Goal: Entertainment & Leisure: Consume media (video, audio)

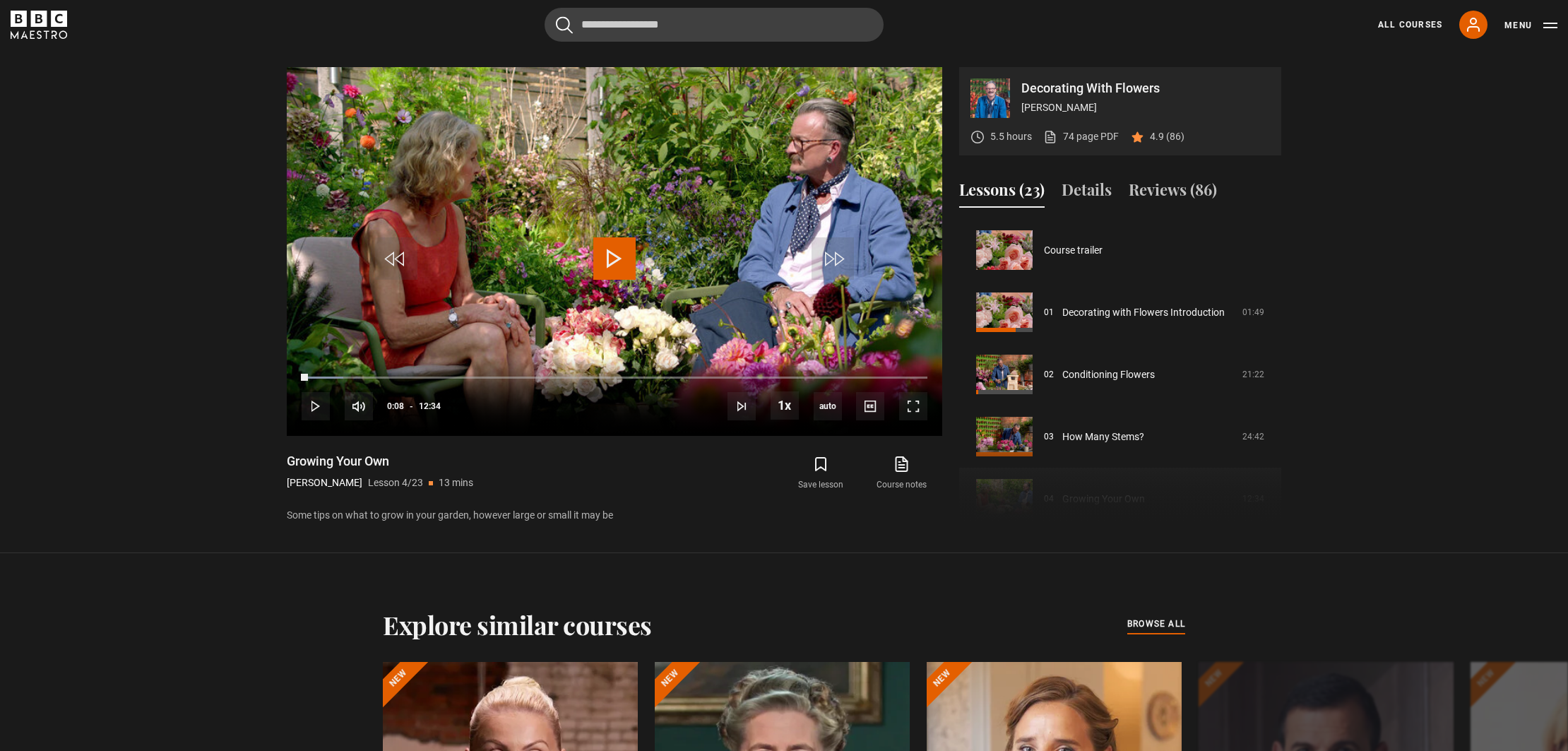
scroll to position [186, 0]
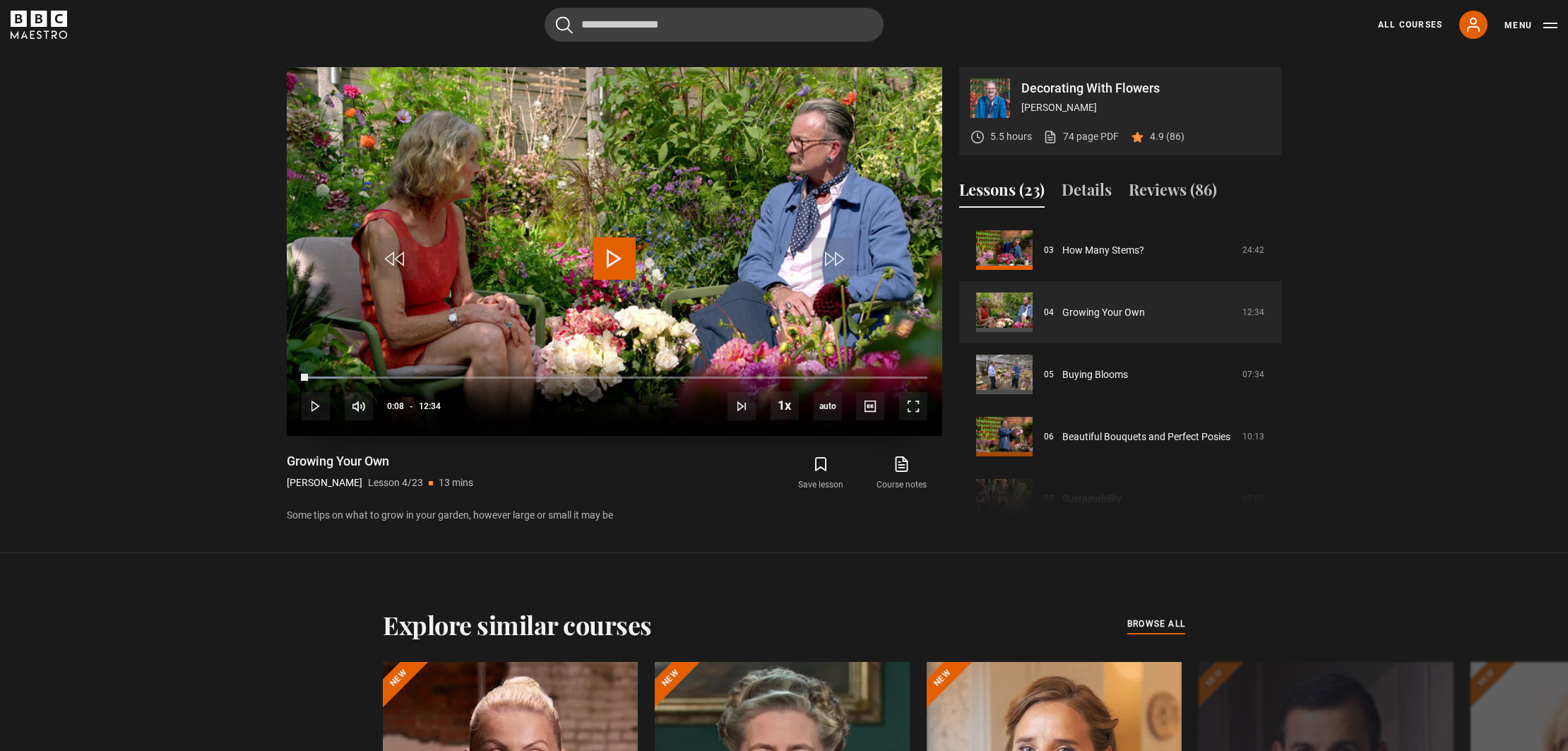
click at [623, 263] on span "Video Player" at bounding box center [614, 258] width 42 height 42
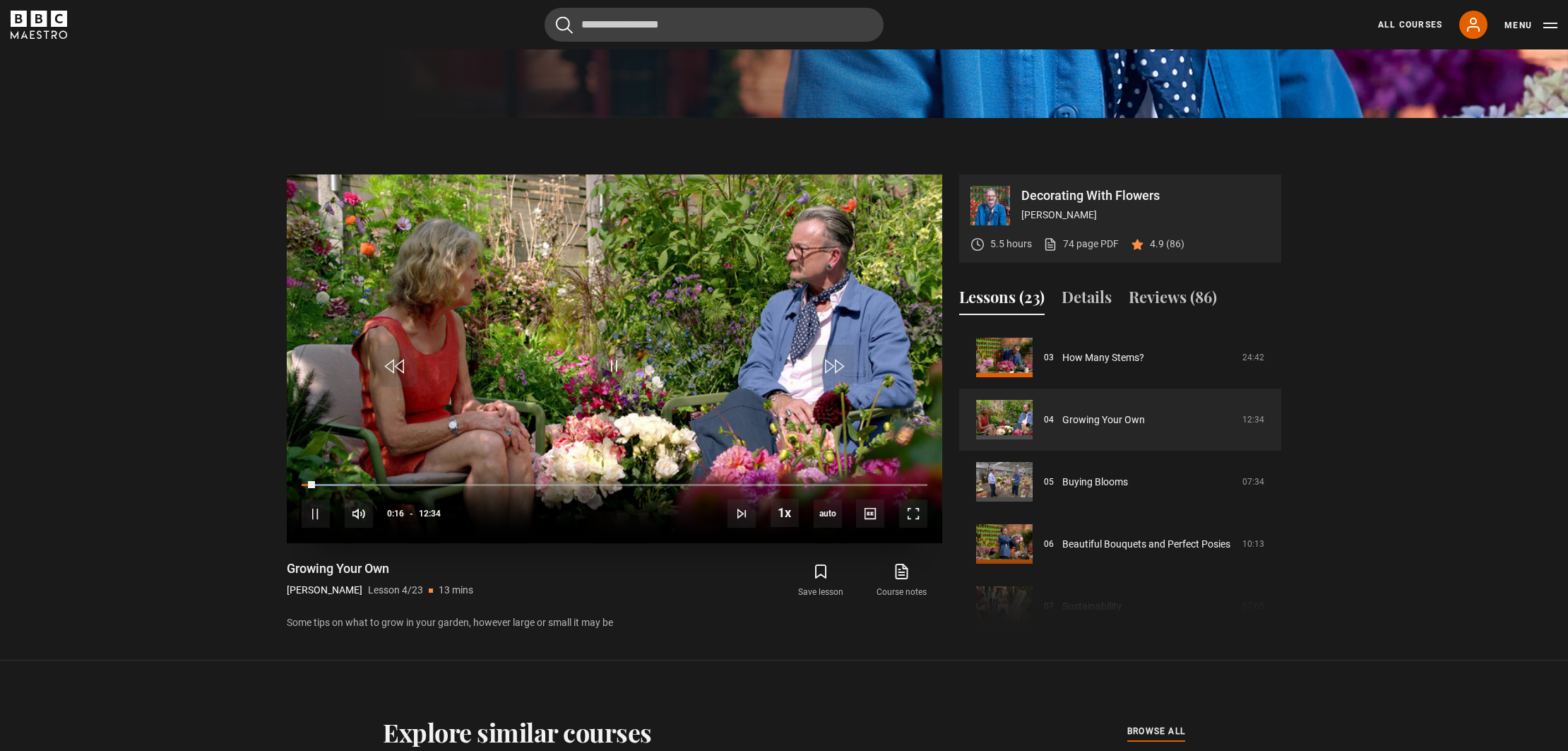
scroll to position [637, 0]
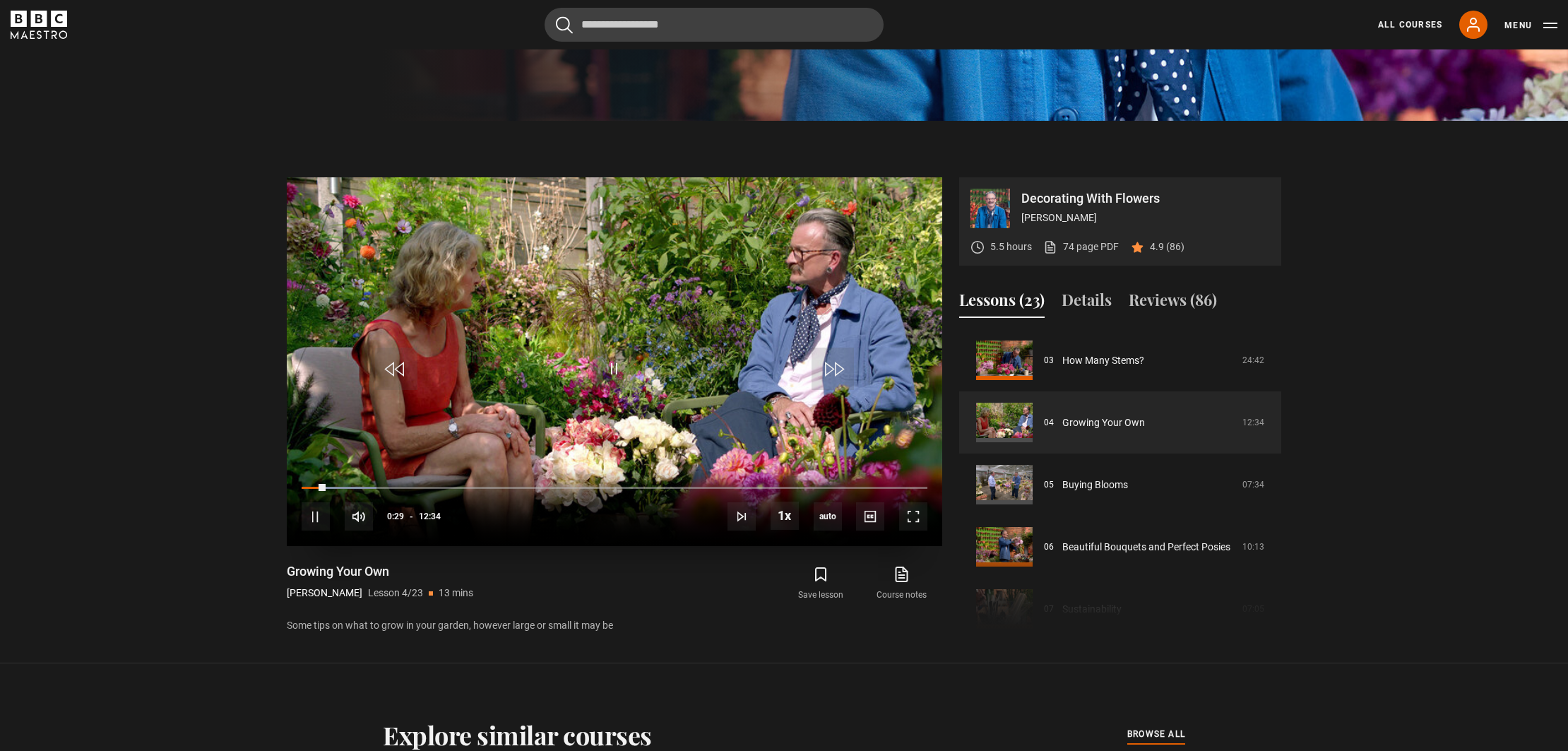
click at [917, 489] on div "10s Skip Back 10 seconds Pause 10s Skip Forward 10 seconds Loaded : 11.94% 12:2…" at bounding box center [614, 507] width 656 height 78
click at [917, 489] on div "10s Skip Back 10 seconds Pause 10s Skip Forward 10 seconds Loaded : 12.60% 12:2…" at bounding box center [614, 507] width 656 height 78
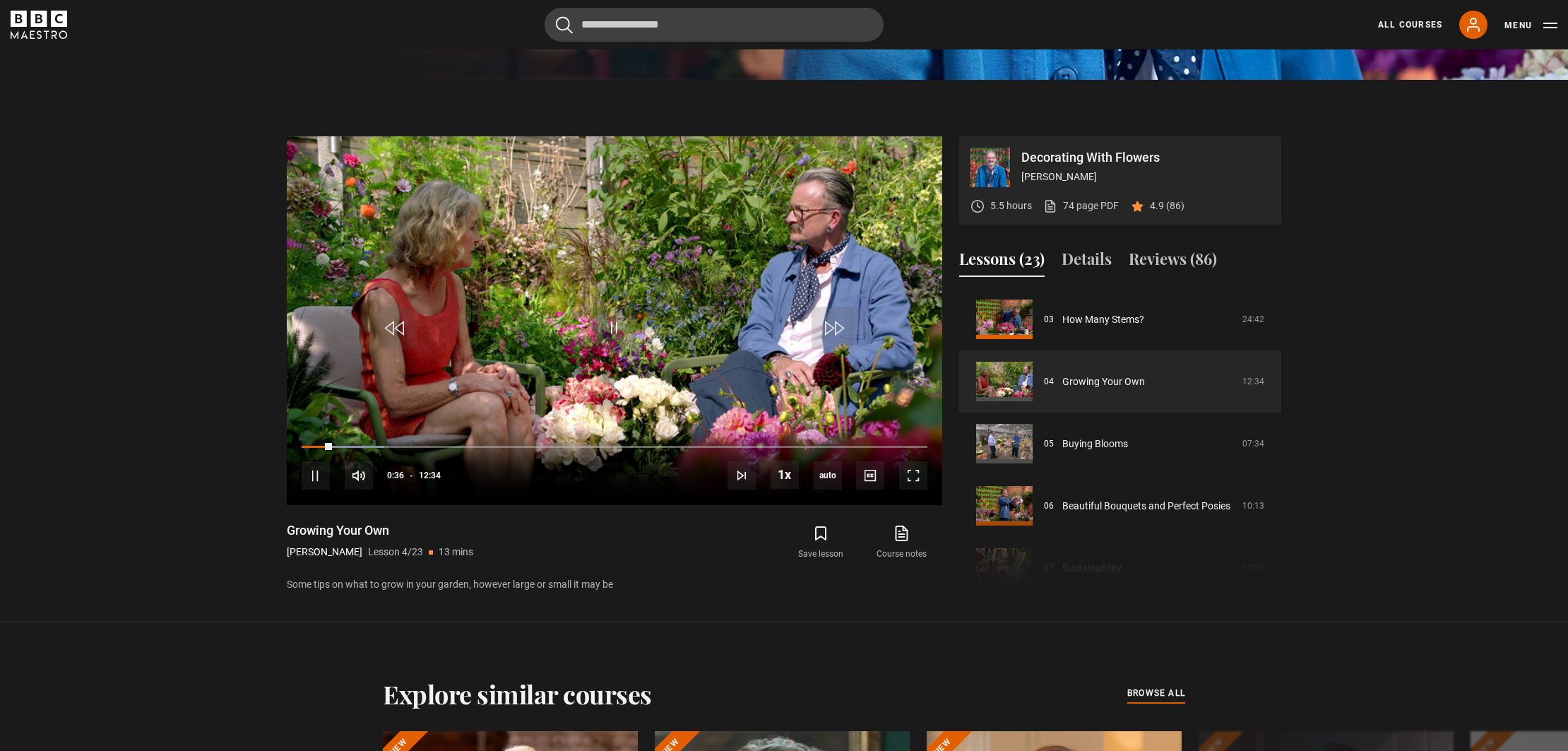
scroll to position [676, 0]
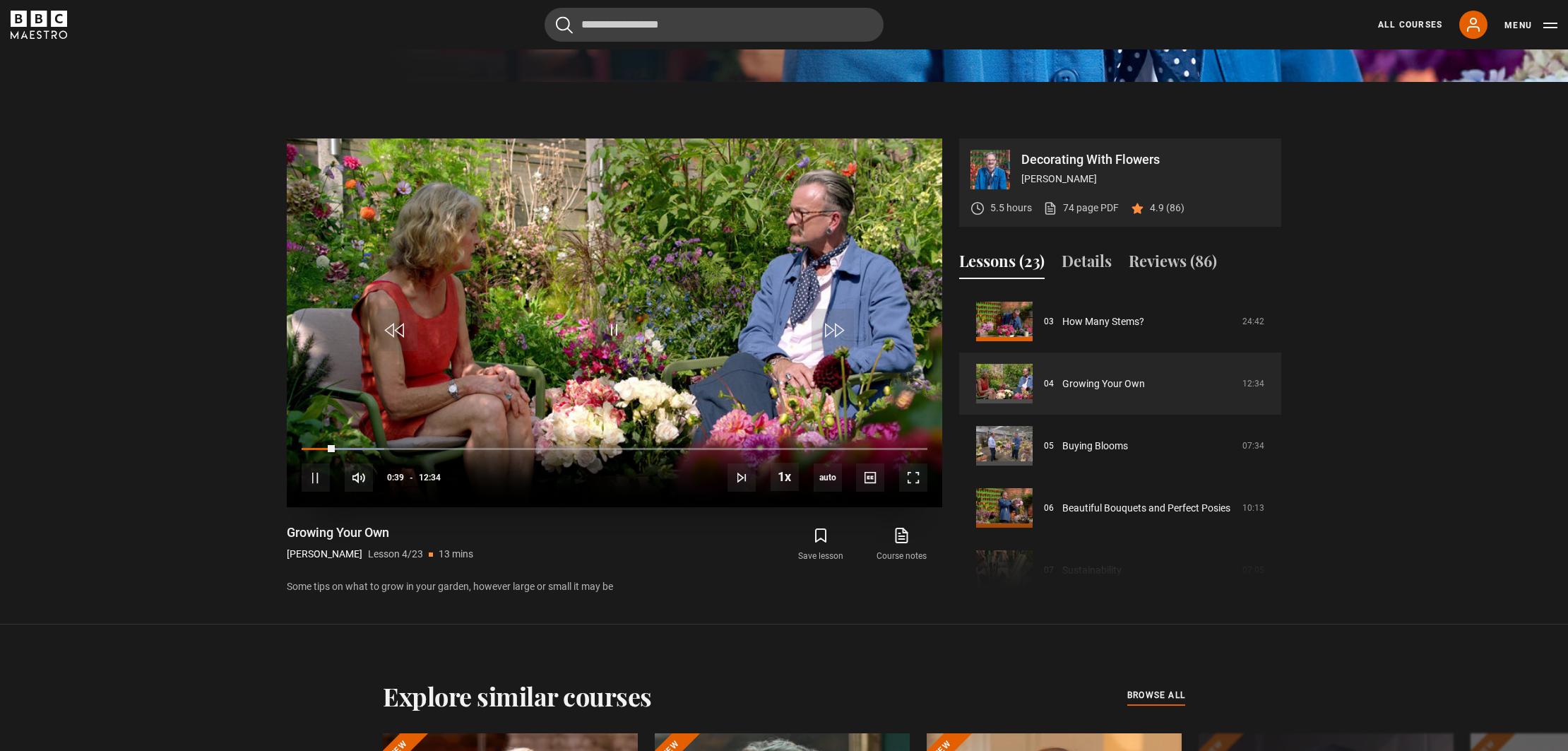
click at [898, 454] on div "10s Skip Back 10 seconds Pause 10s Skip Forward 10 seconds Loaded : 13.26% 11:5…" at bounding box center [614, 468] width 656 height 78
click at [895, 450] on div "10s Skip Back 10 seconds Pause 10s Skip Forward 10 seconds Loaded : 13.93% 11:5…" at bounding box center [614, 468] width 656 height 78
click at [908, 449] on div "12:11" at bounding box center [909, 448] width 2 height 4
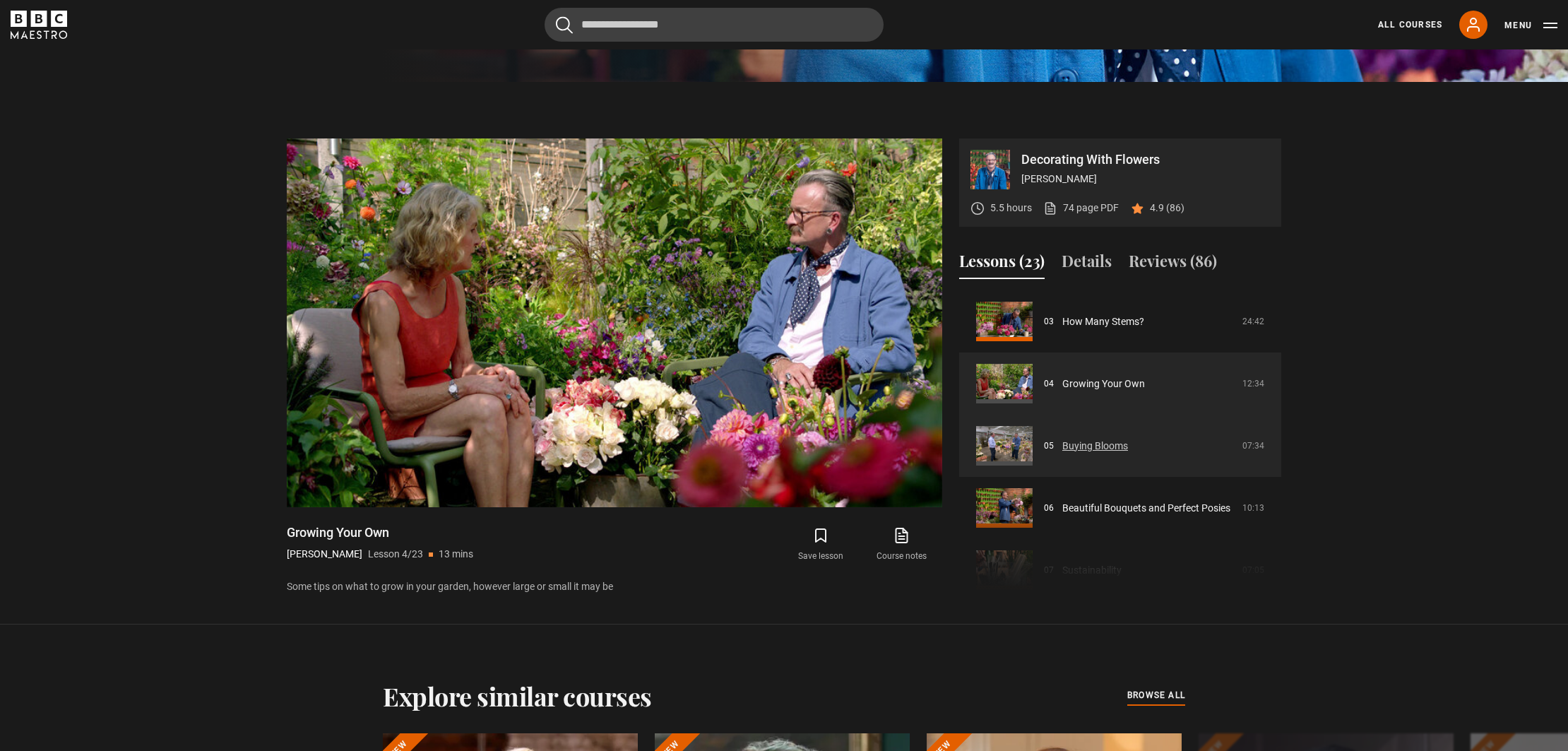
click at [1123, 454] on link "Buying Blooms" at bounding box center [1095, 446] width 66 height 15
click at [1101, 451] on link "Buying Blooms" at bounding box center [1095, 446] width 66 height 15
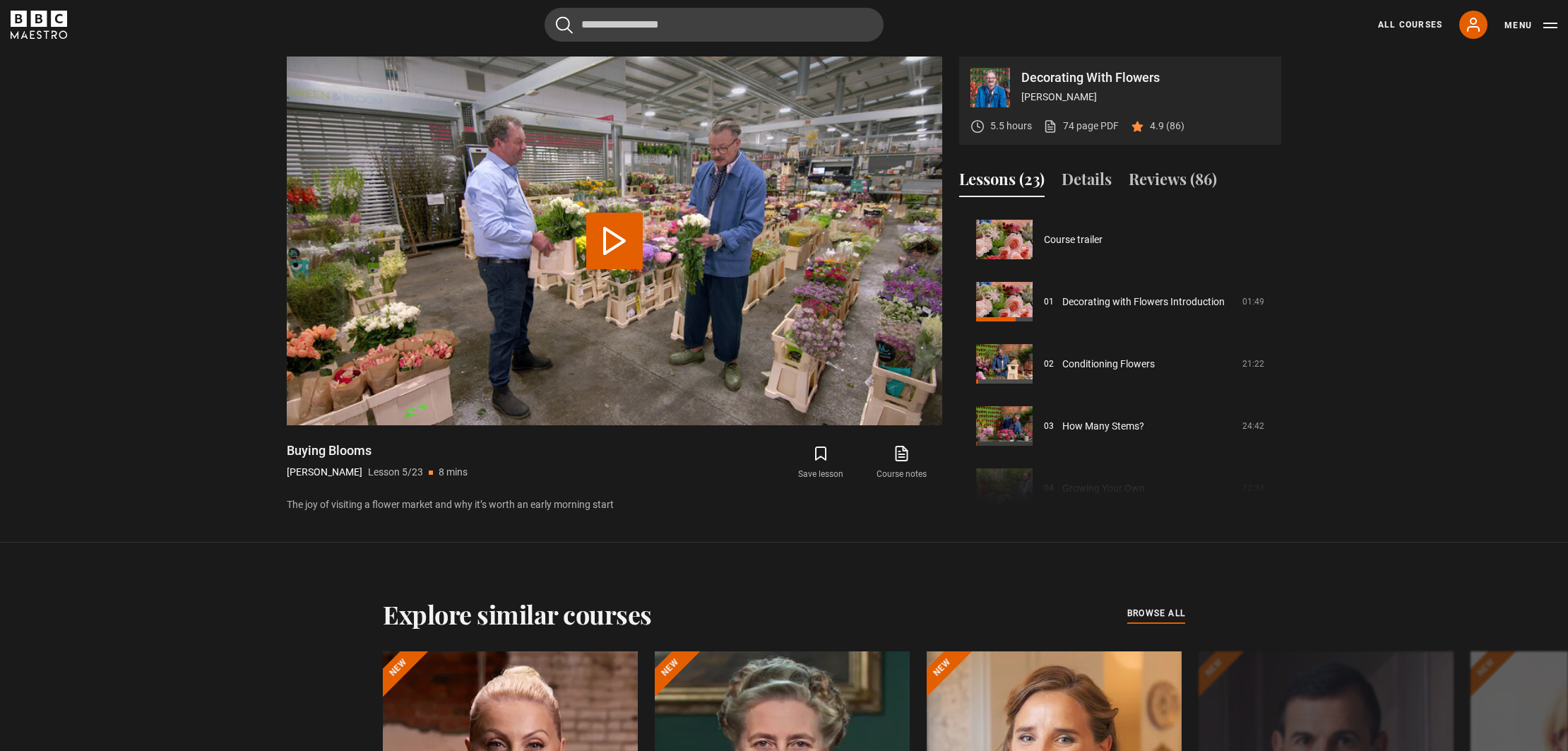
scroll to position [248, 0]
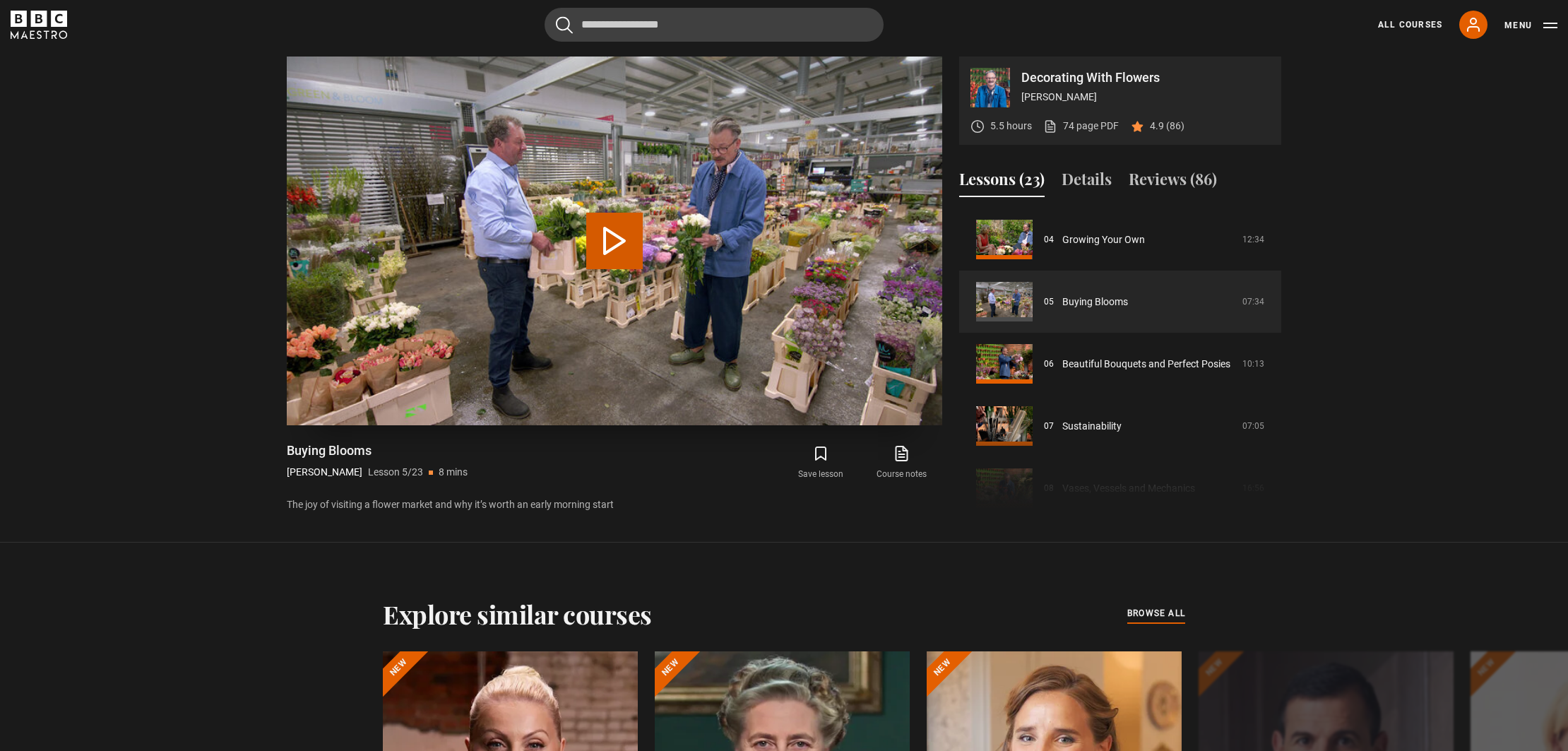
click at [616, 247] on button "Play Lesson Buying Blooms" at bounding box center [615, 241] width 57 height 56
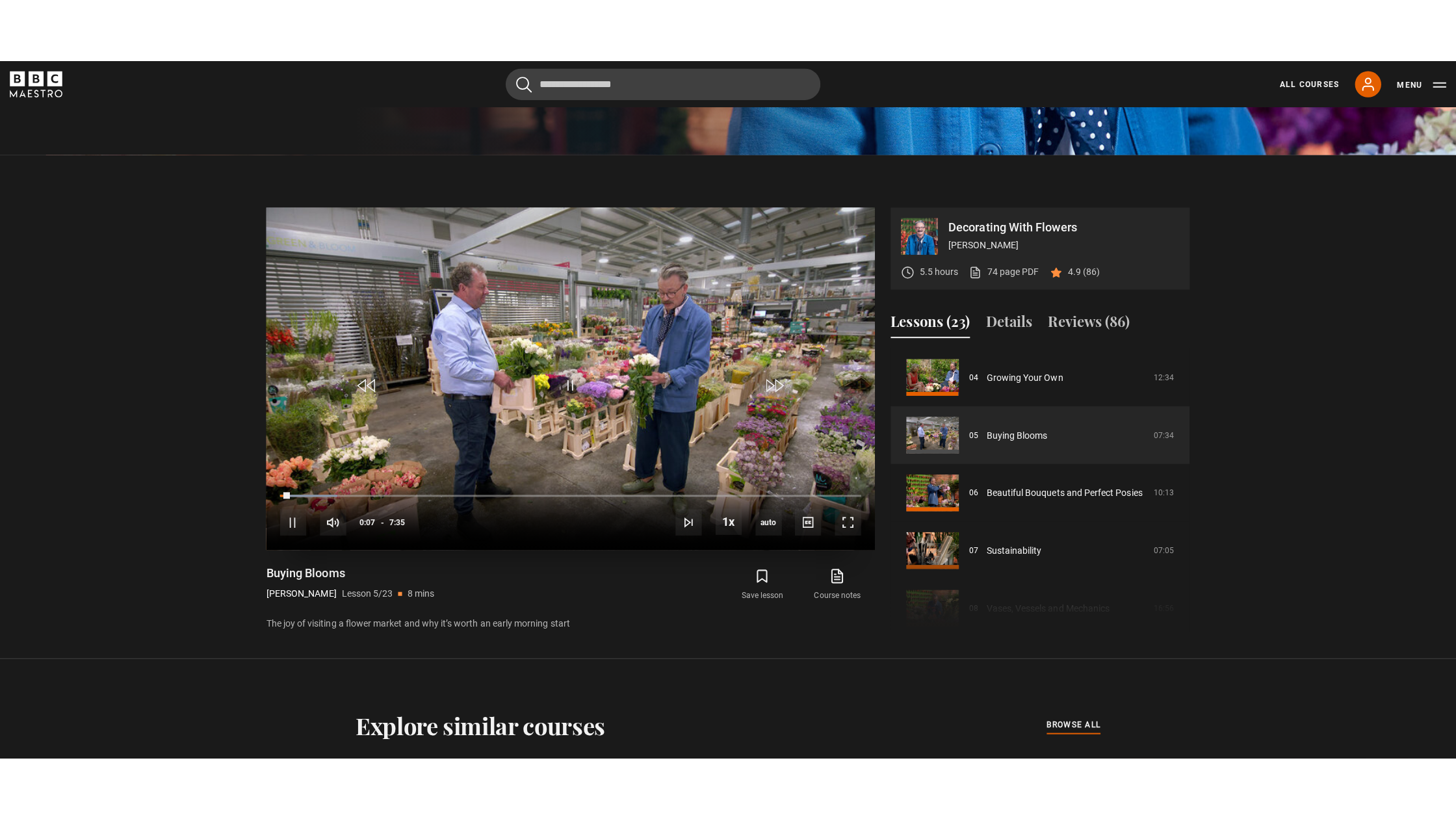
scroll to position [609, 0]
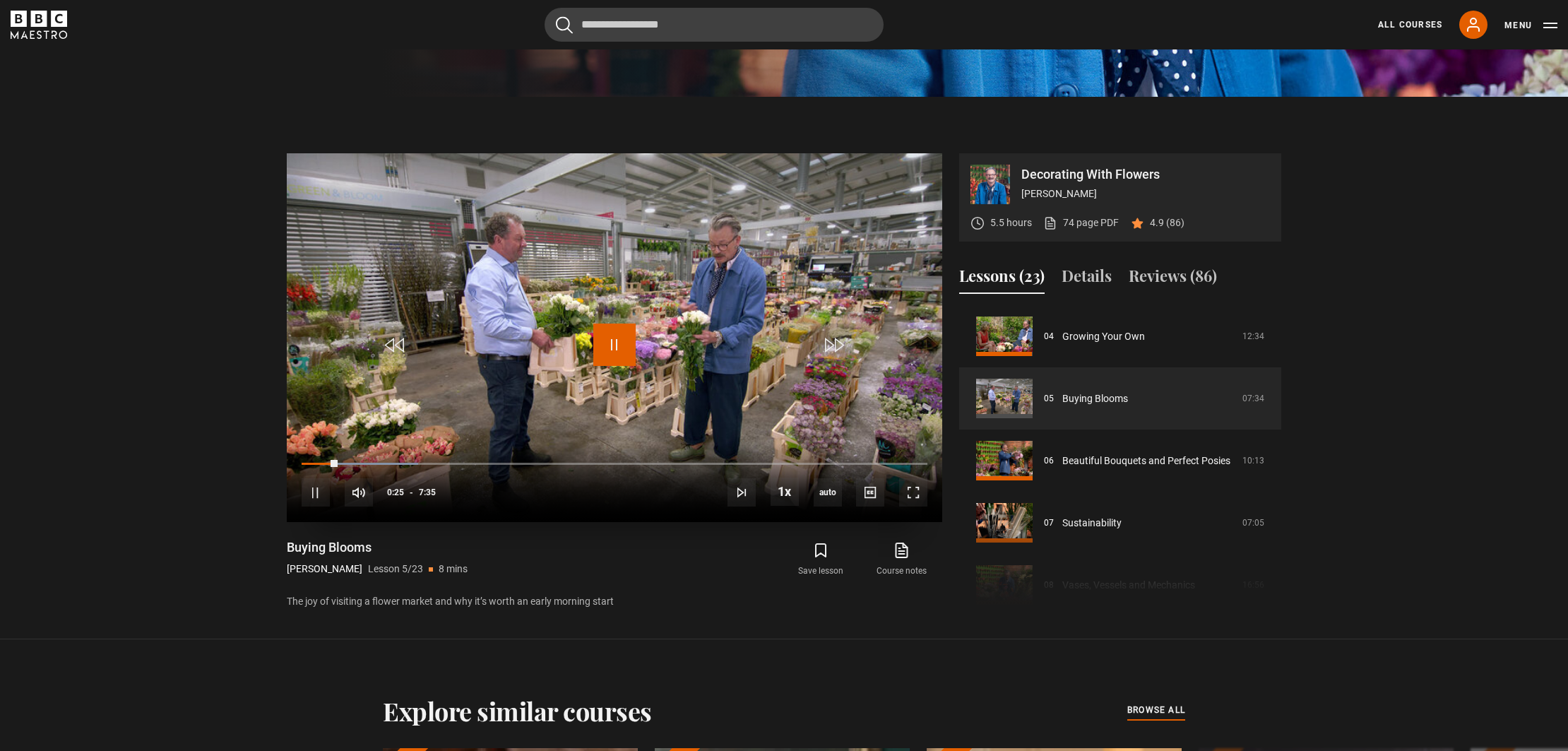
click at [616, 345] on span "Video Player" at bounding box center [614, 344] width 42 height 42
click at [602, 346] on span "Video Player" at bounding box center [614, 344] width 42 height 42
click at [917, 494] on span "Video Player" at bounding box center [913, 493] width 28 height 28
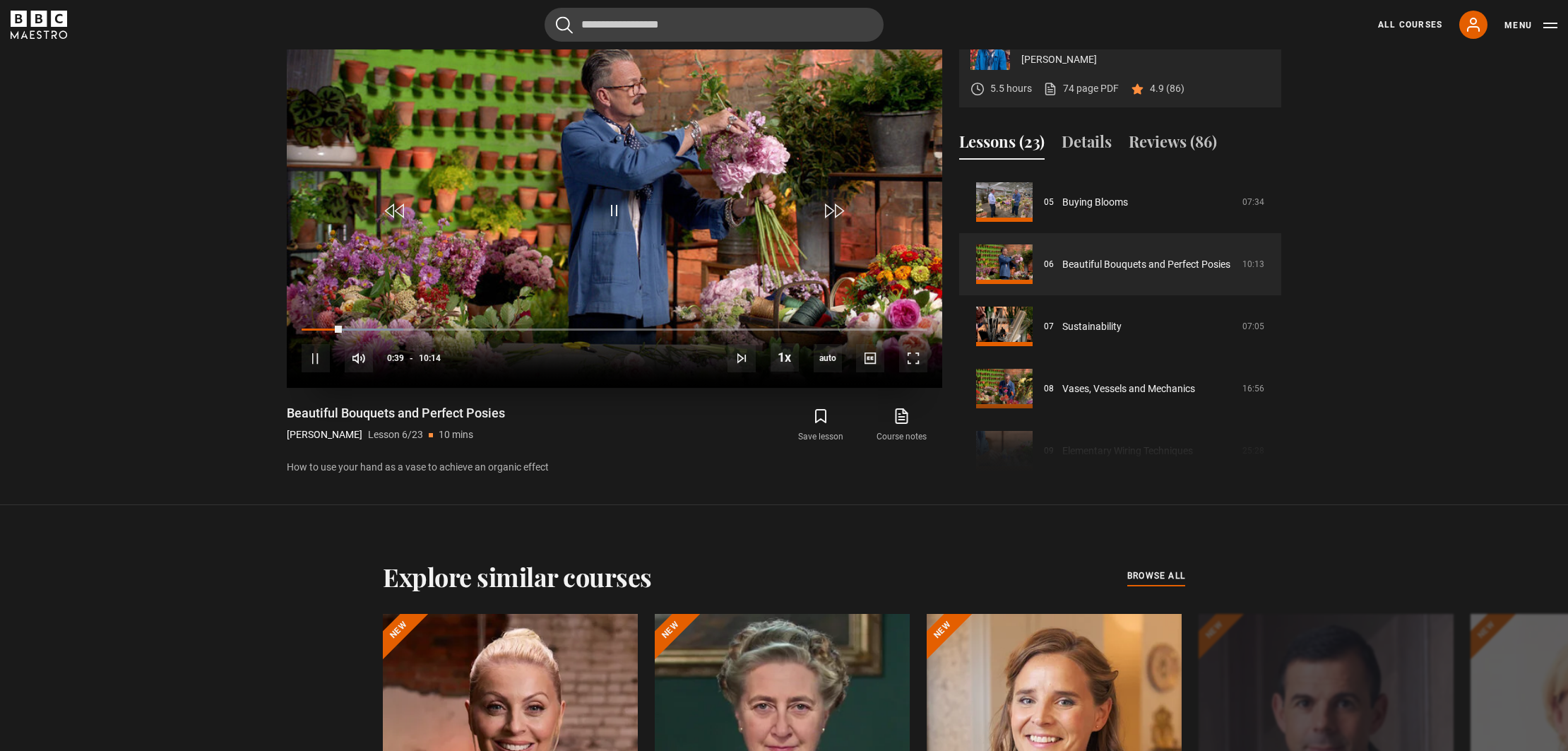
scroll to position [794, 0]
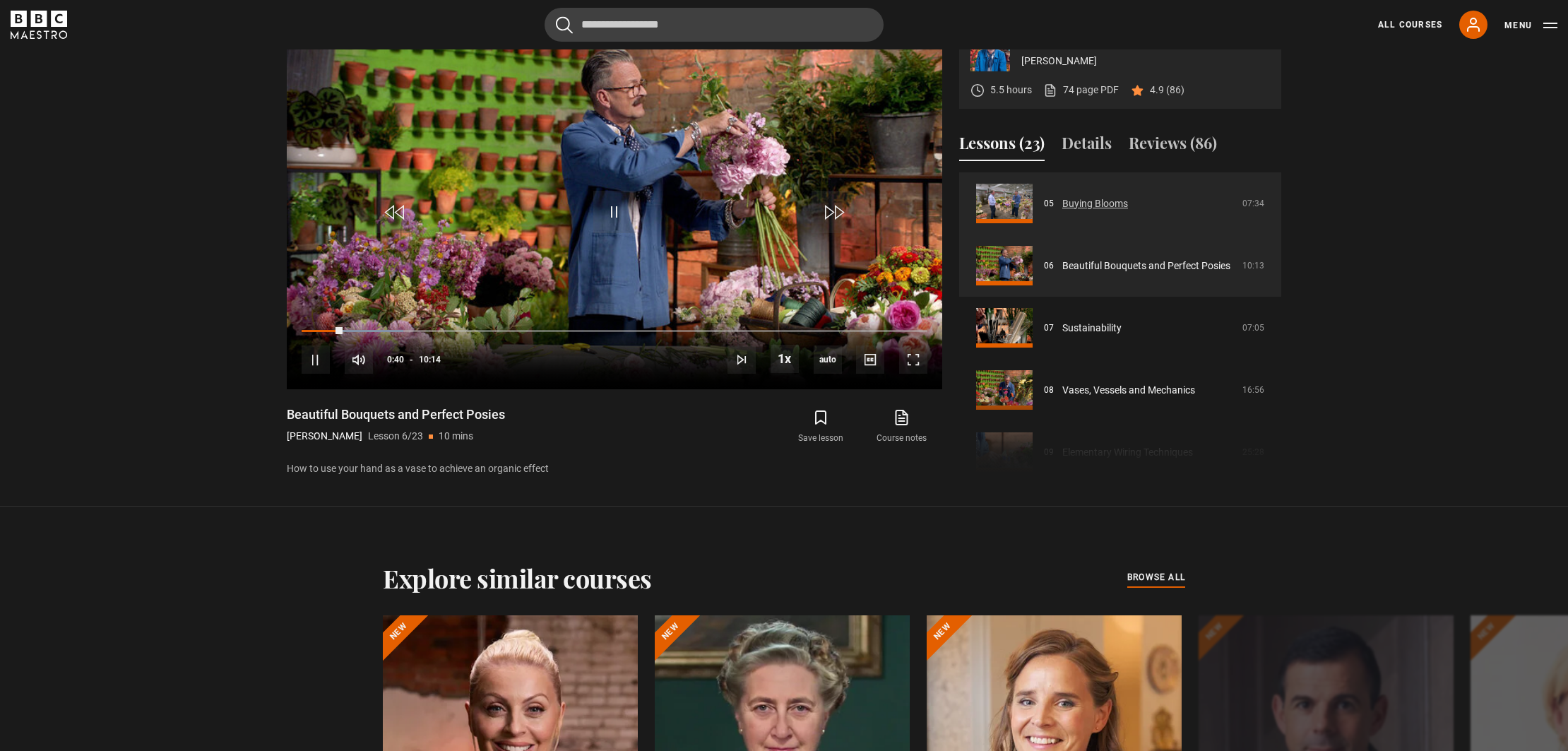
click at [1090, 206] on link "Buying Blooms" at bounding box center [1095, 204] width 66 height 15
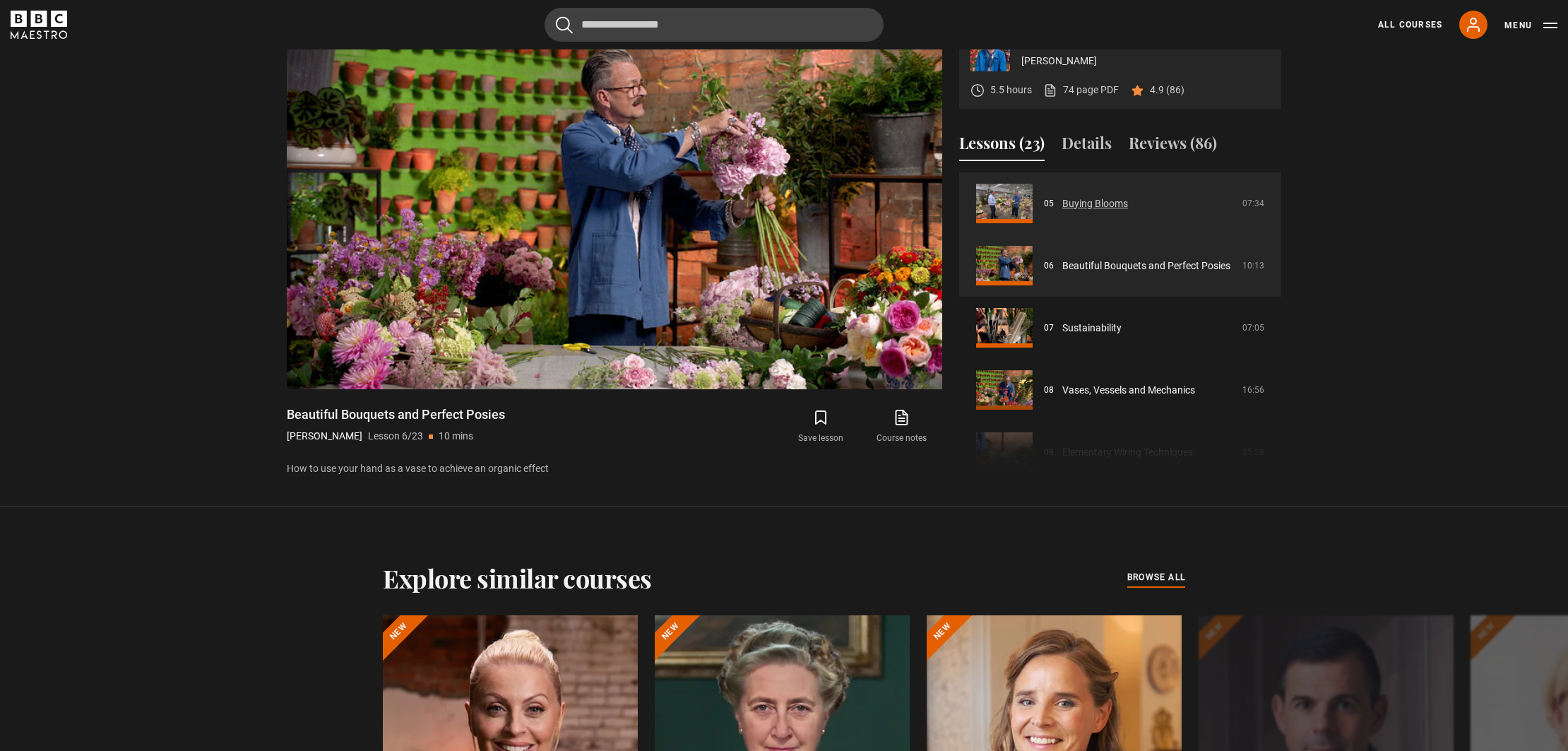
click at [1090, 206] on link "Buying Blooms" at bounding box center [1095, 204] width 66 height 15
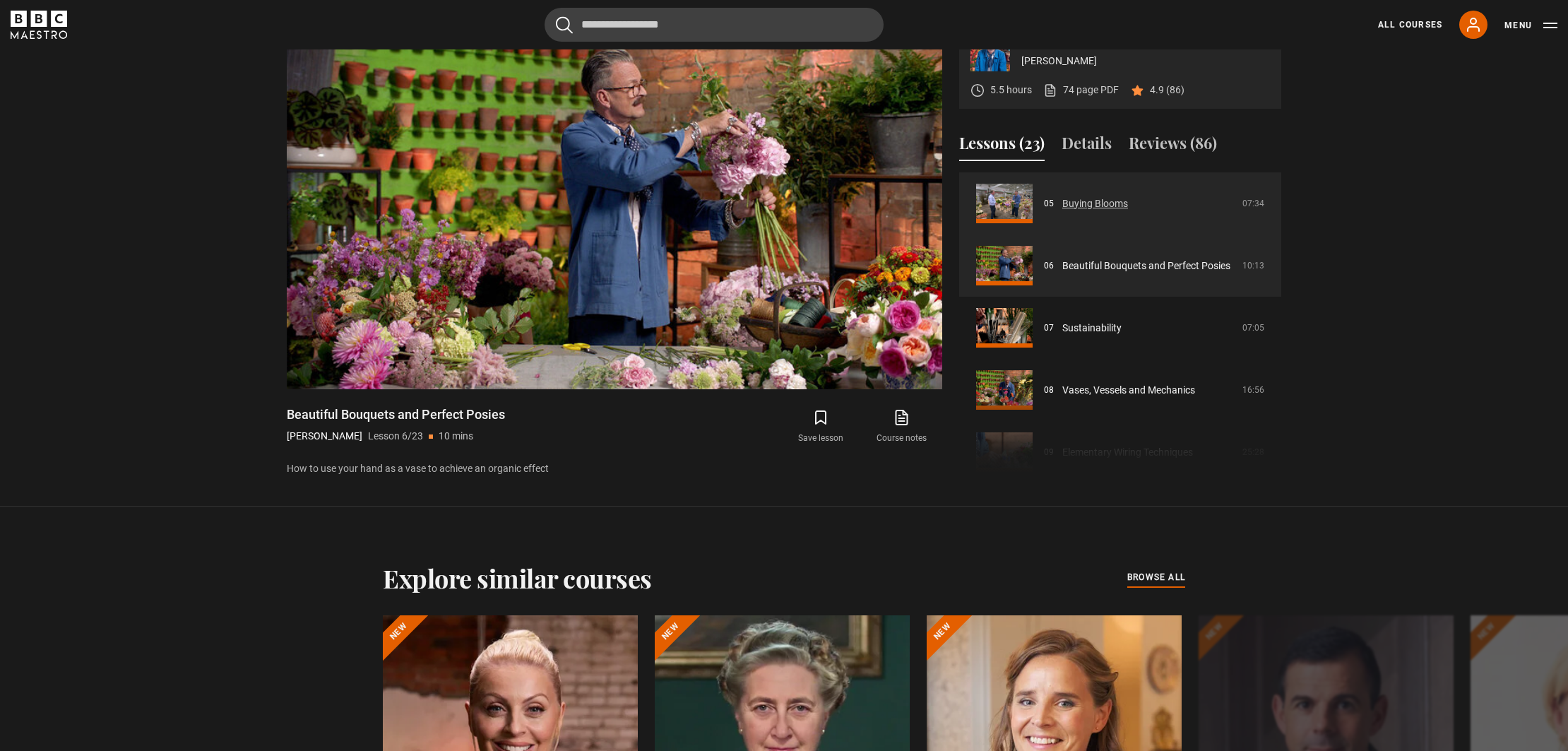
click at [1063, 201] on link "Buying Blooms" at bounding box center [1095, 204] width 66 height 15
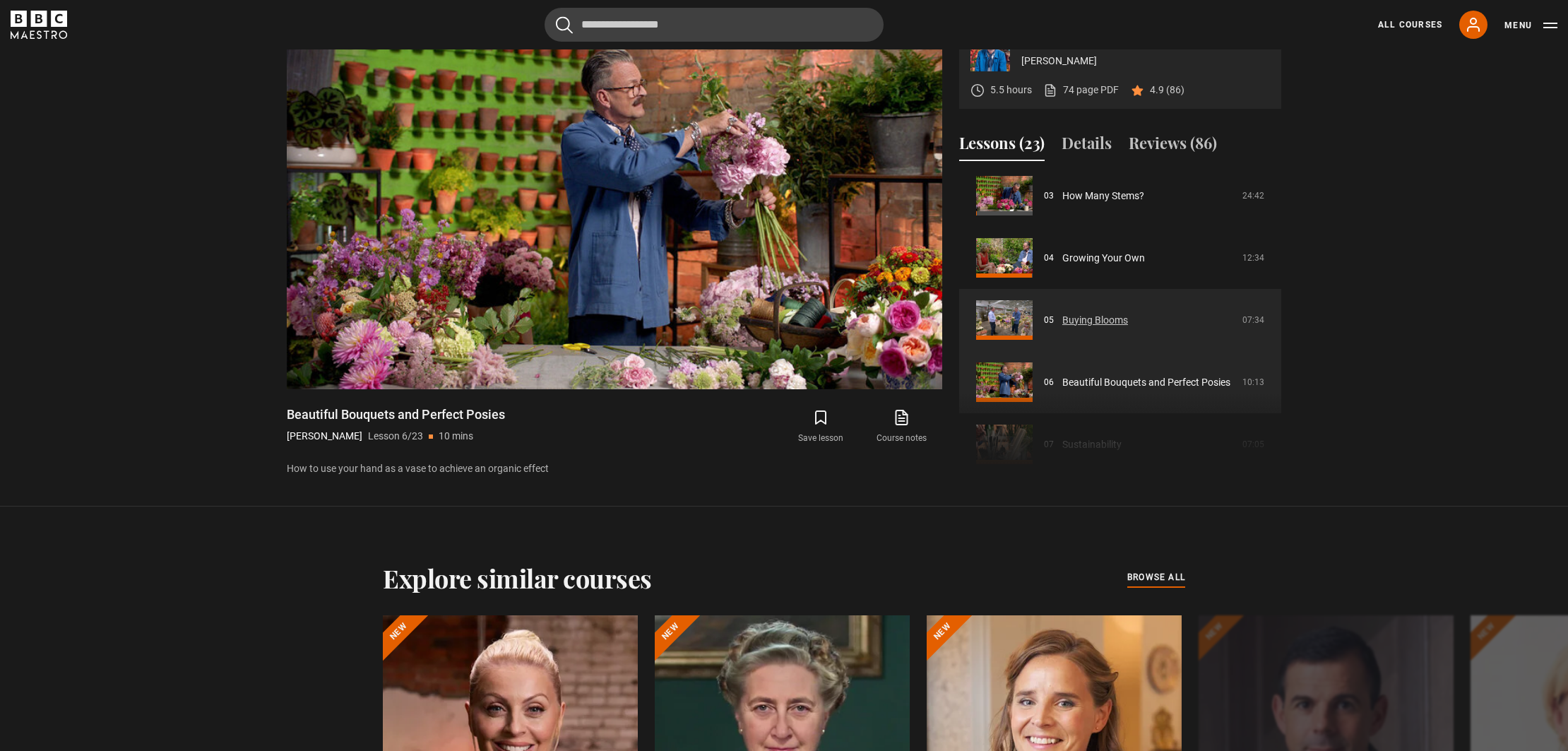
scroll to position [198, 0]
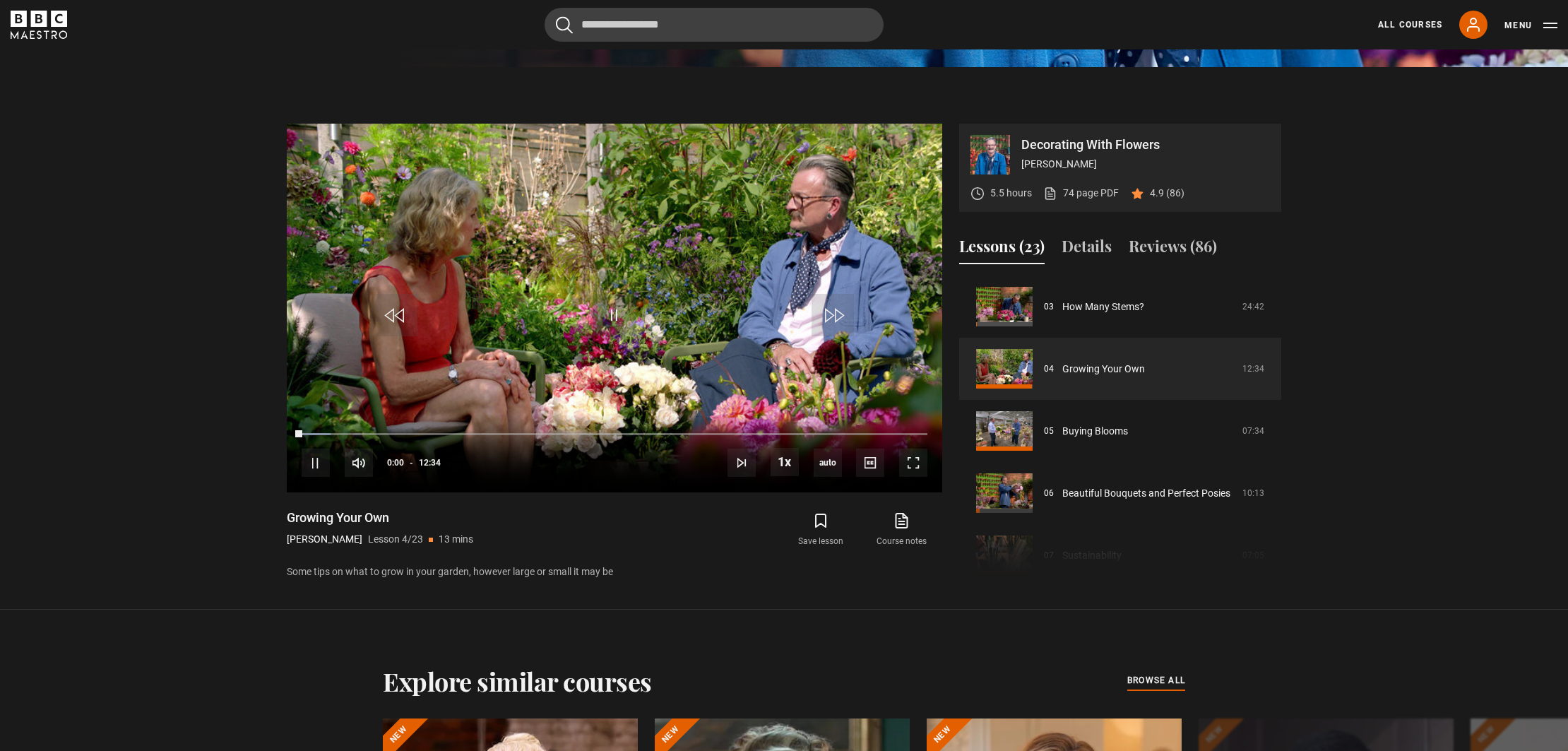
scroll to position [688, 0]
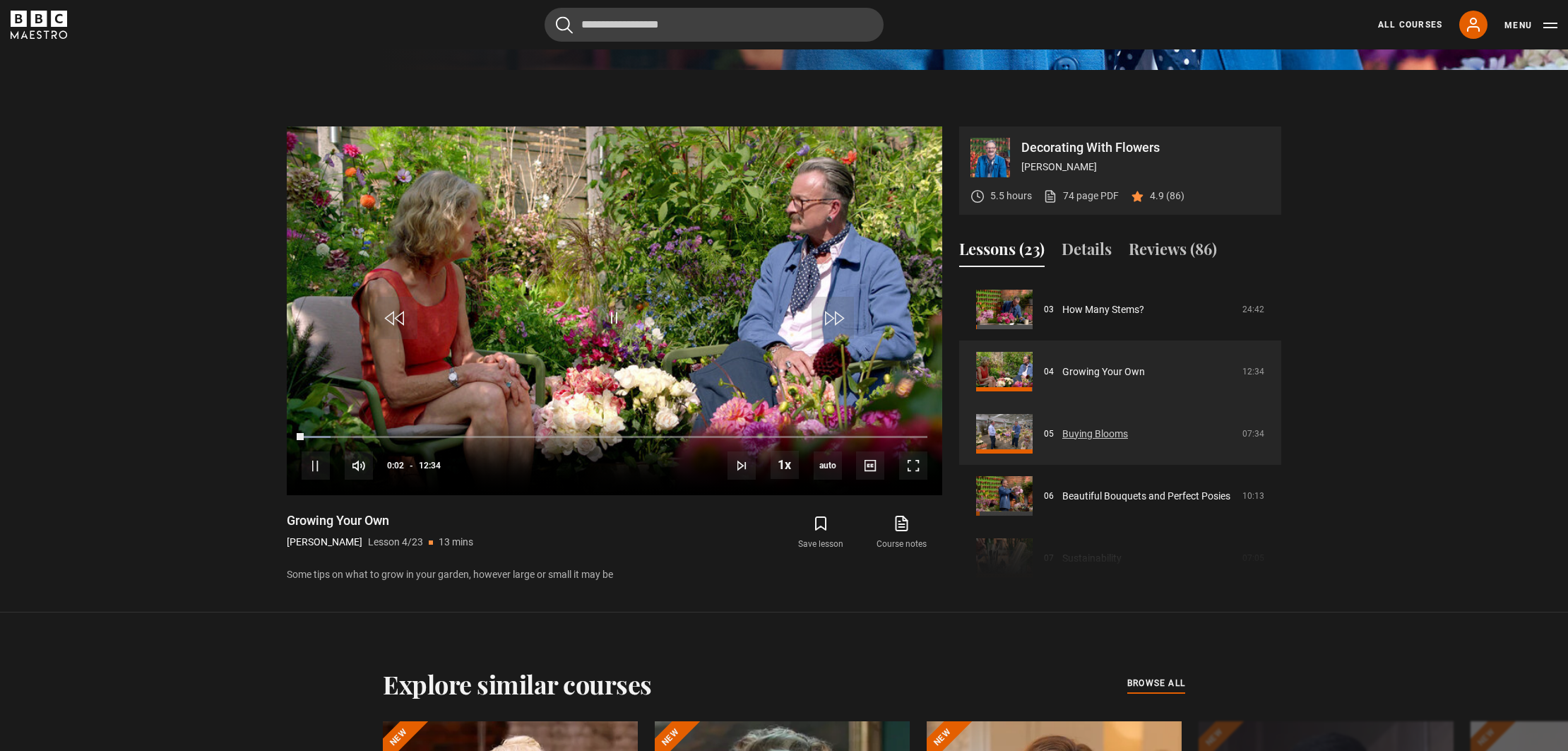
click at [1073, 429] on link "Buying Blooms" at bounding box center [1095, 434] width 66 height 15
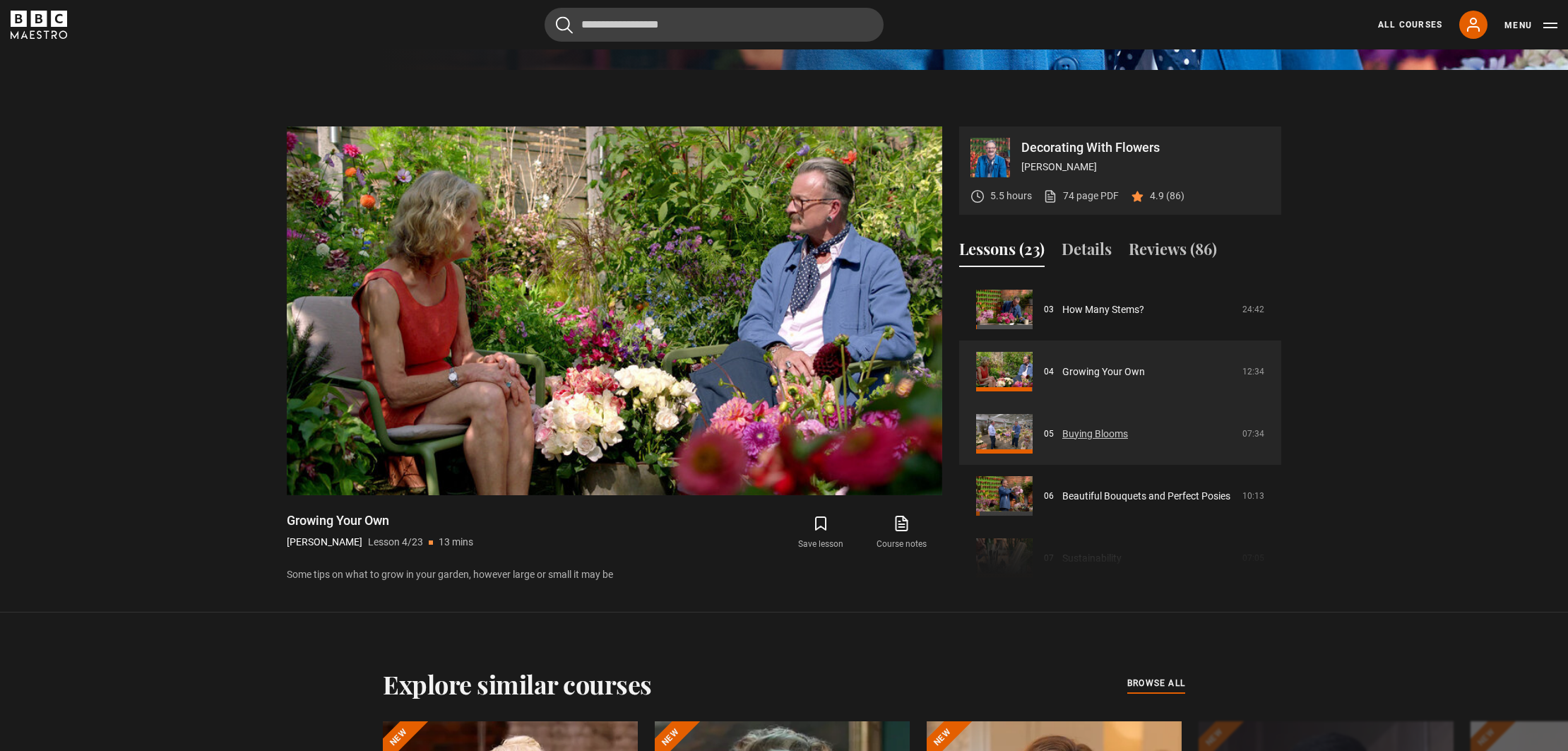
click at [1073, 429] on link "Buying Blooms" at bounding box center [1095, 434] width 66 height 15
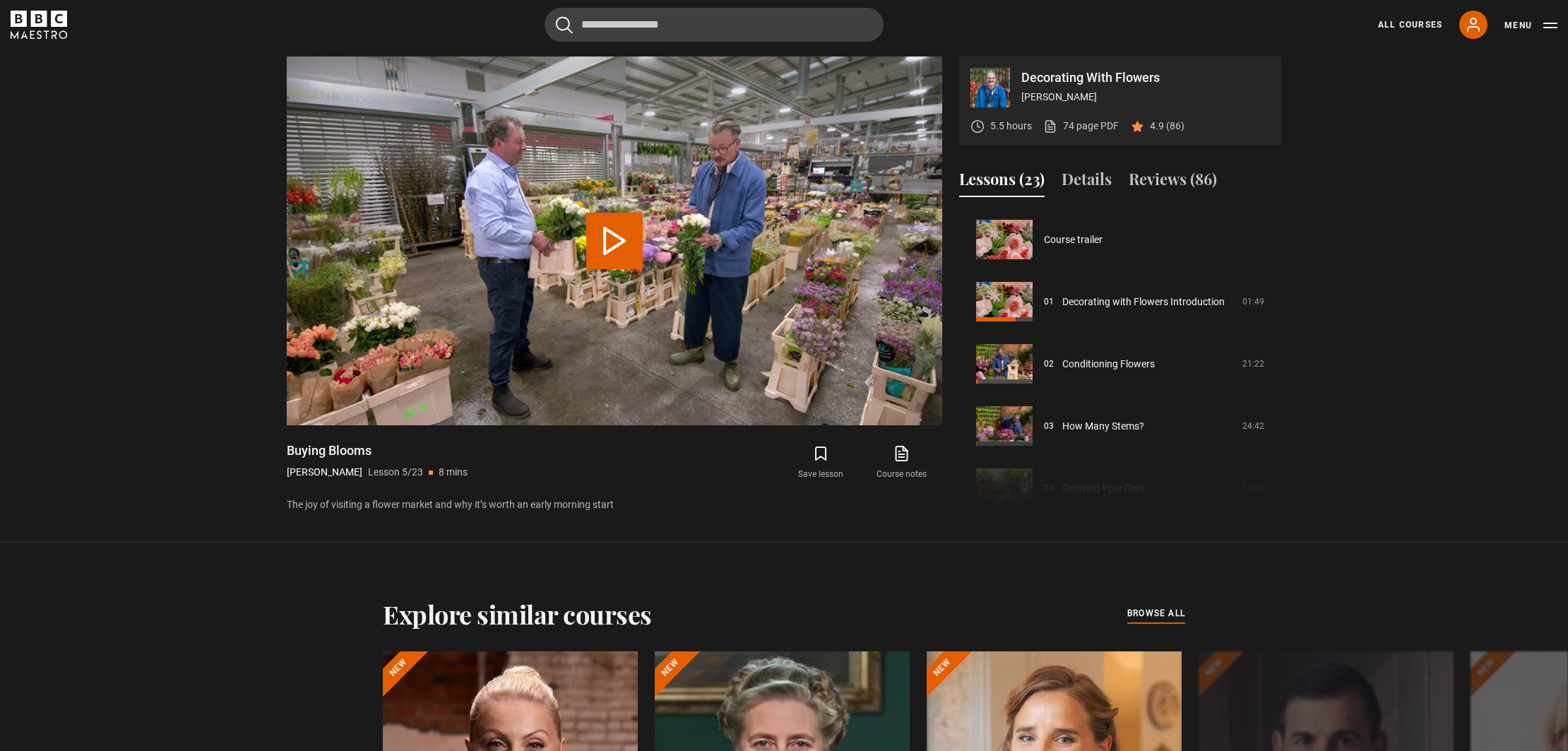
scroll to position [248, 0]
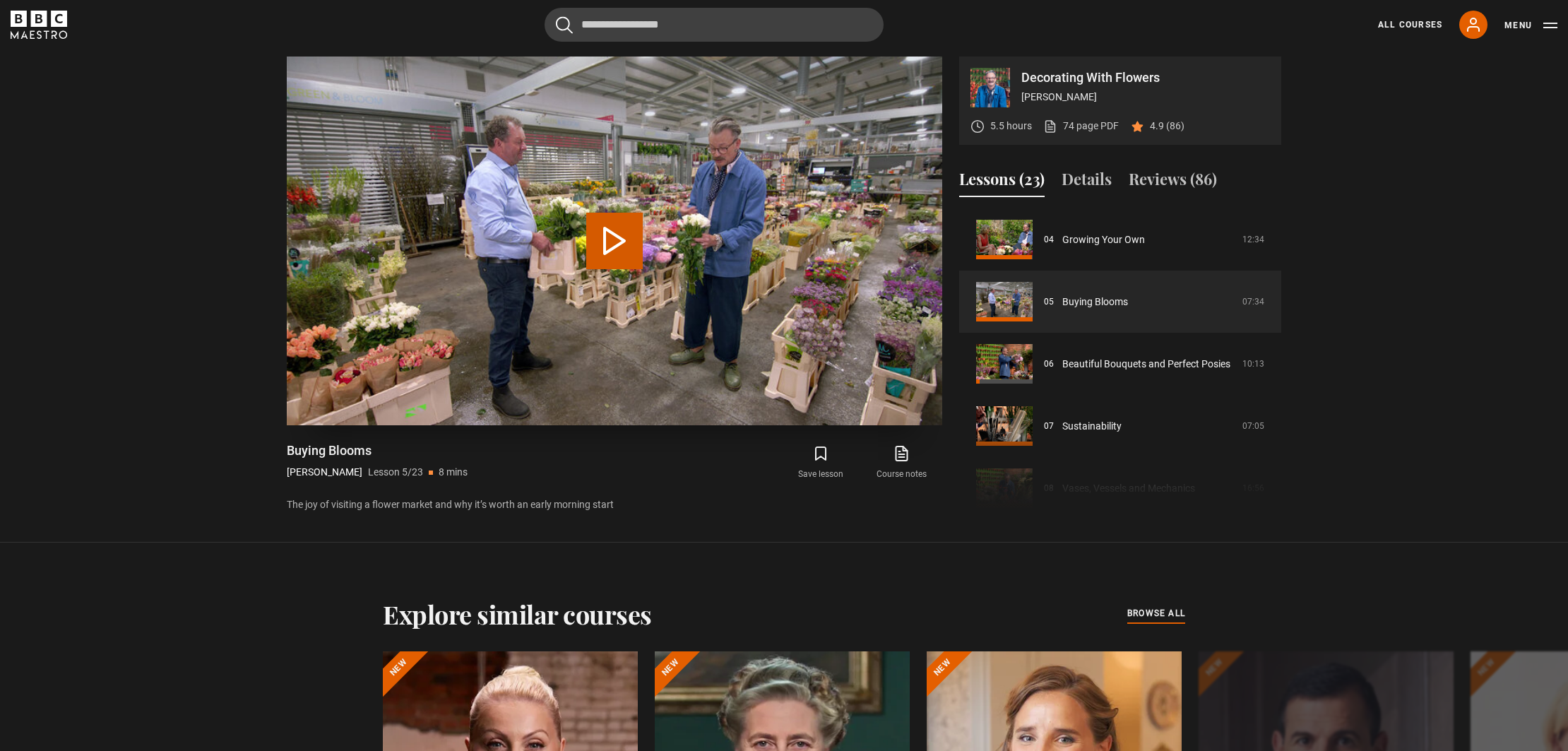
click at [611, 240] on button "Play Lesson Buying Blooms" at bounding box center [615, 241] width 57 height 56
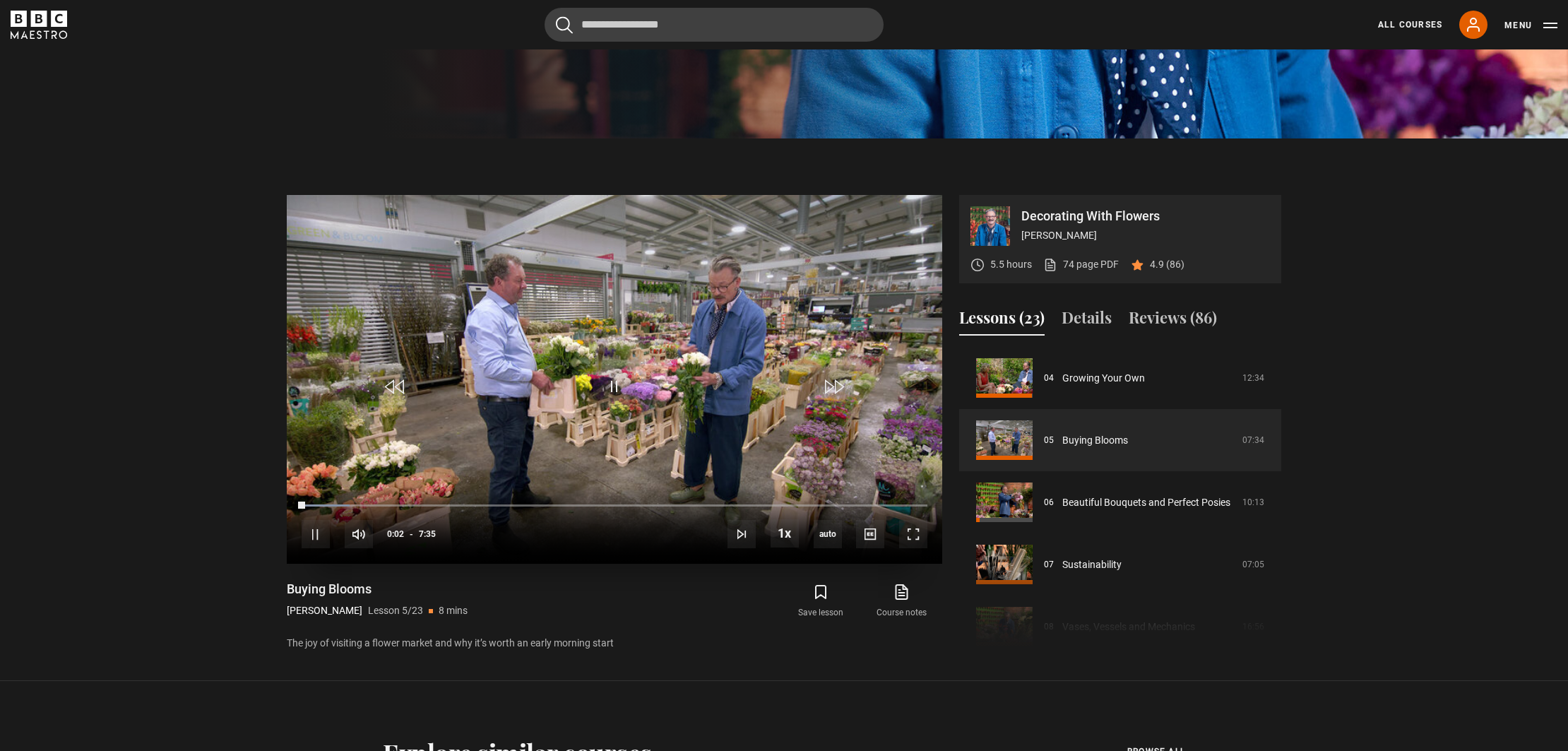
scroll to position [620, 0]
click at [373, 503] on div "0:51" at bounding box center [374, 504] width 2 height 4
click at [393, 499] on div "10s Skip Back 10 seconds Pause 10s Skip Forward 10 seconds Loaded : 25.27% 0:54…" at bounding box center [614, 523] width 656 height 78
click at [399, 502] on div "10s Skip Back 10 seconds Pause 10s Skip Forward 10 seconds Loaded : 26.37% 0:54…" at bounding box center [614, 523] width 656 height 78
click at [829, 380] on span "Video Player" at bounding box center [833, 385] width 42 height 42
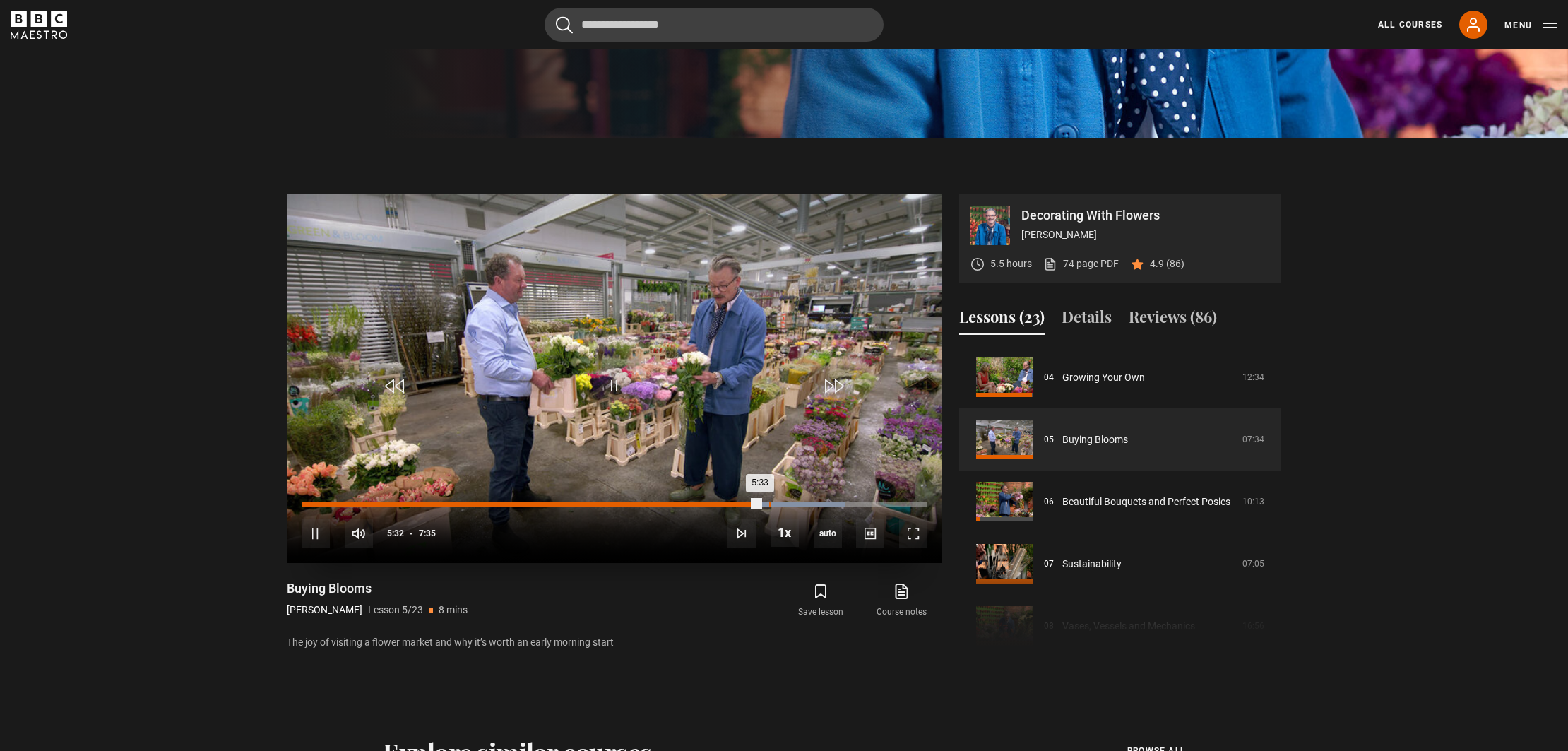
click at [769, 503] on div "5:39" at bounding box center [770, 504] width 2 height 4
click at [781, 500] on div "10s Skip Back 10 seconds Pause 10s Skip Forward 10 seconds Loaded : 89.01% 5:46…" at bounding box center [614, 523] width 656 height 78
click at [838, 374] on span "Video Player" at bounding box center [833, 385] width 42 height 42
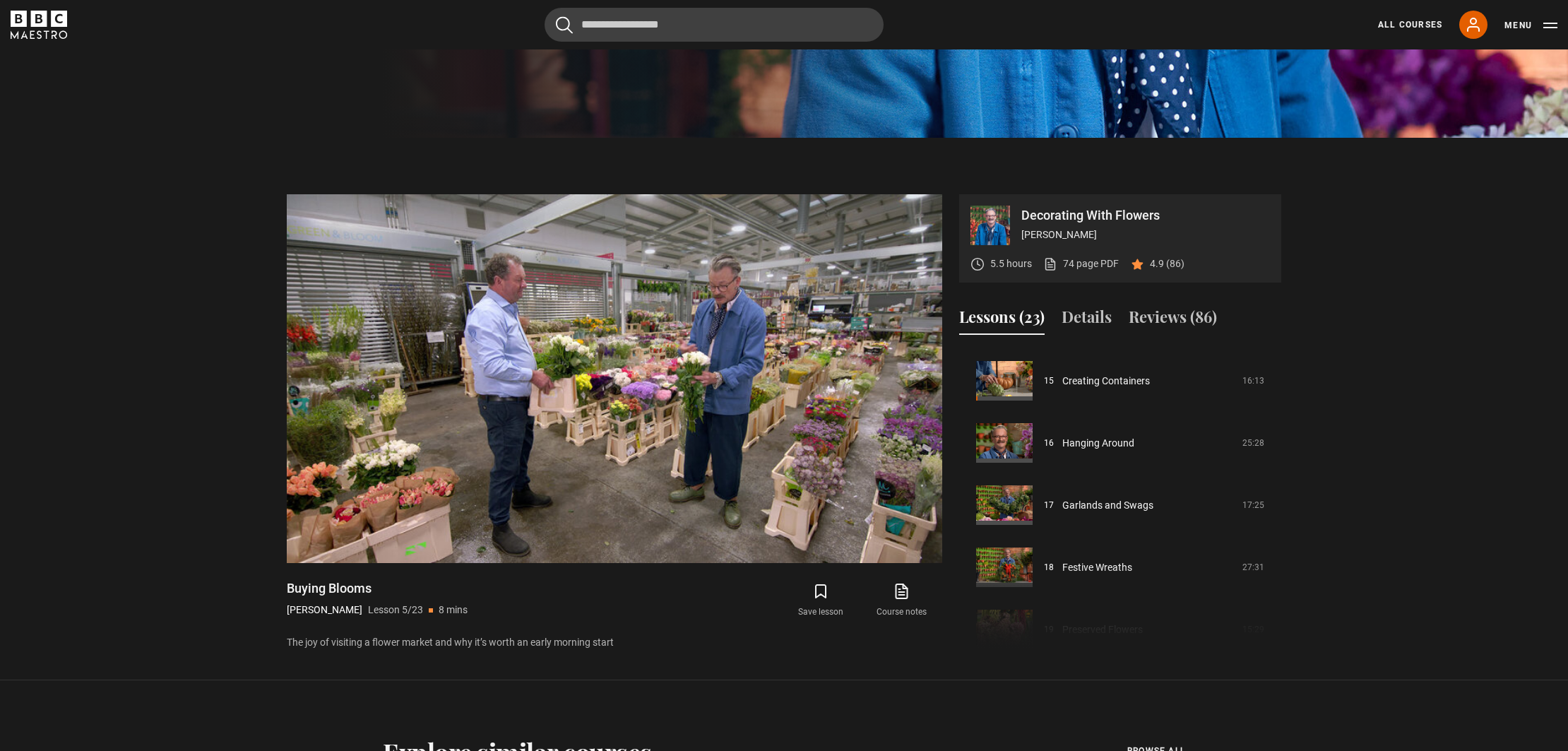
scroll to position [945, 0]
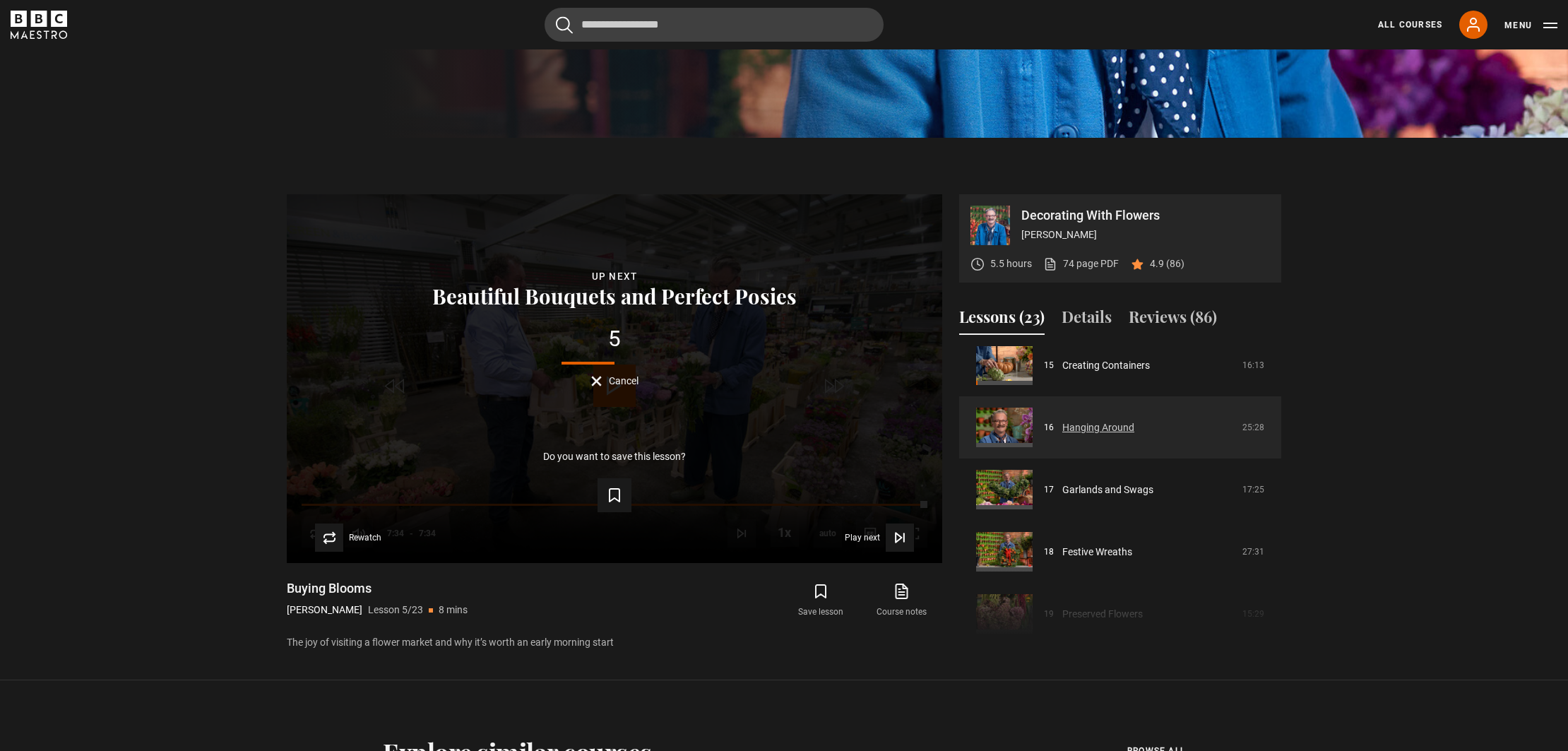
click at [1081, 424] on link "Hanging Around" at bounding box center [1099, 428] width 72 height 15
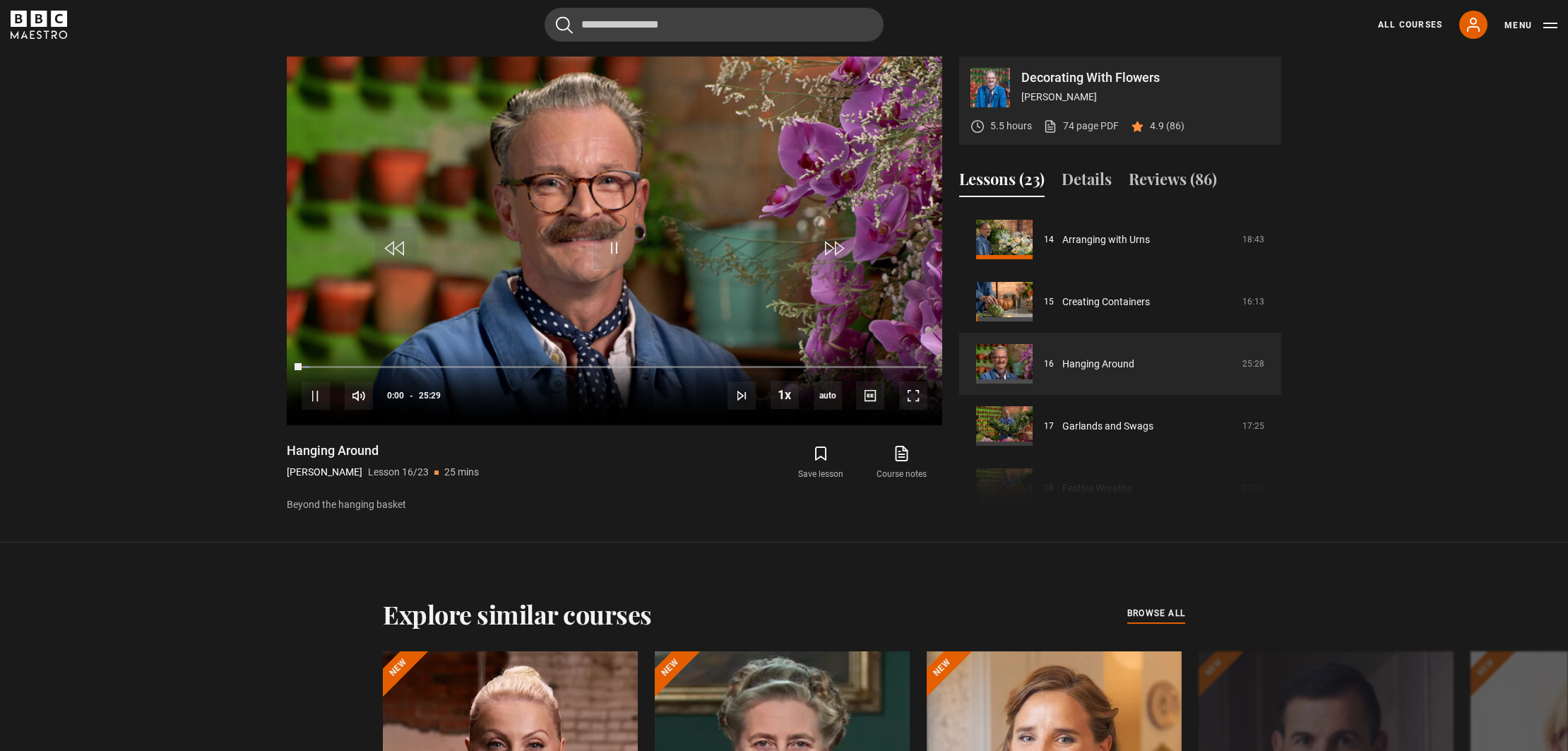
scroll to position [867, 0]
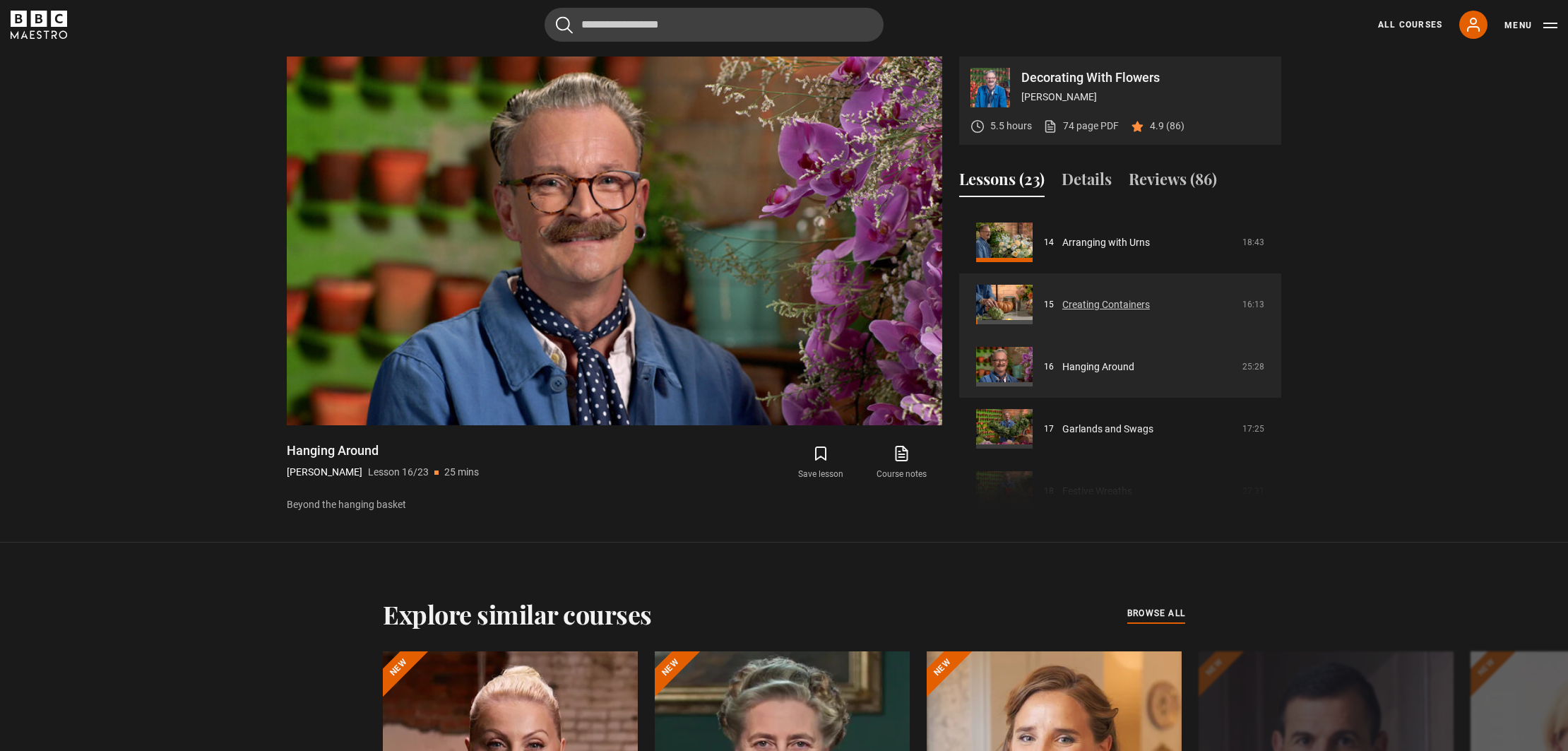
click at [1085, 307] on link "Creating Containers" at bounding box center [1106, 305] width 87 height 15
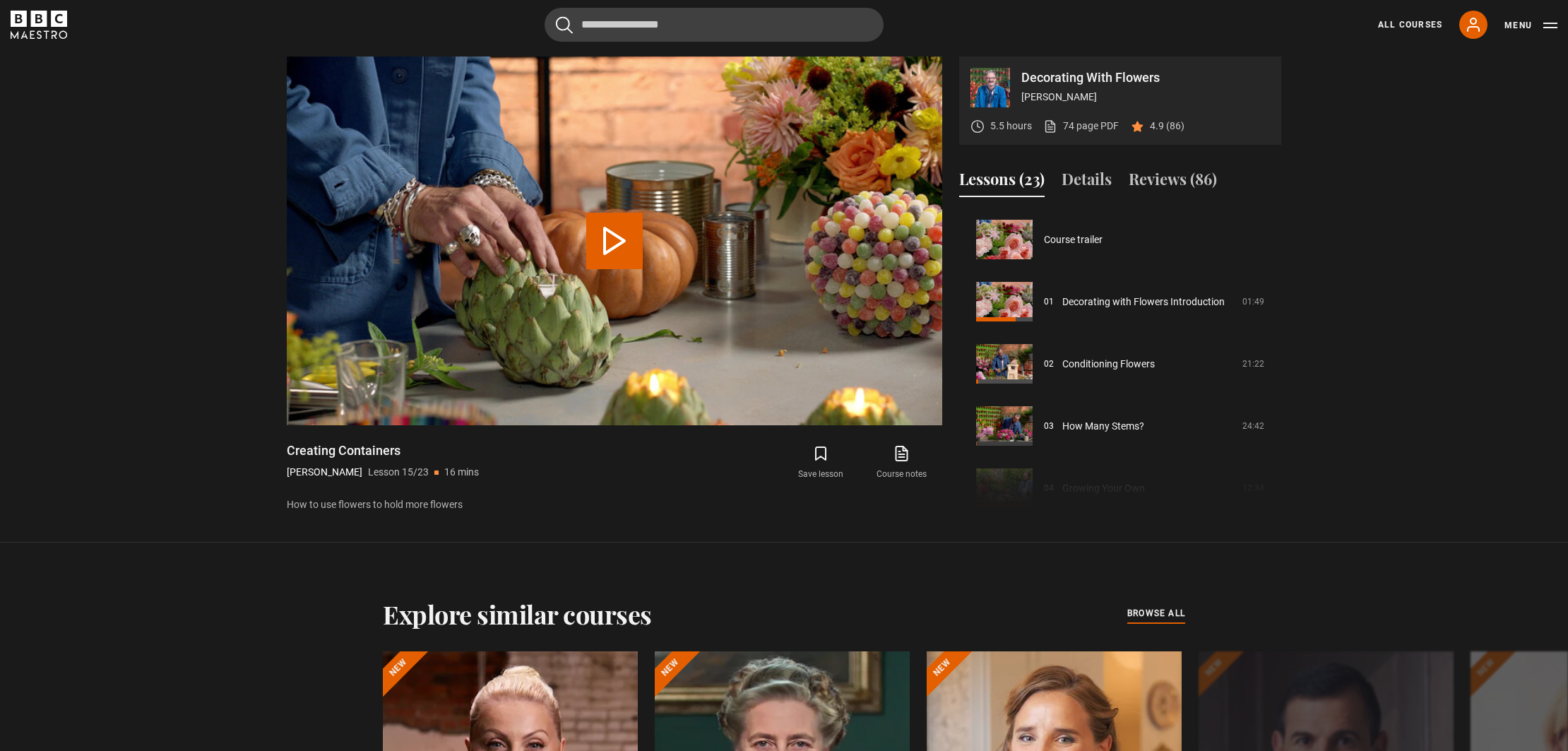
scroll to position [870, 0]
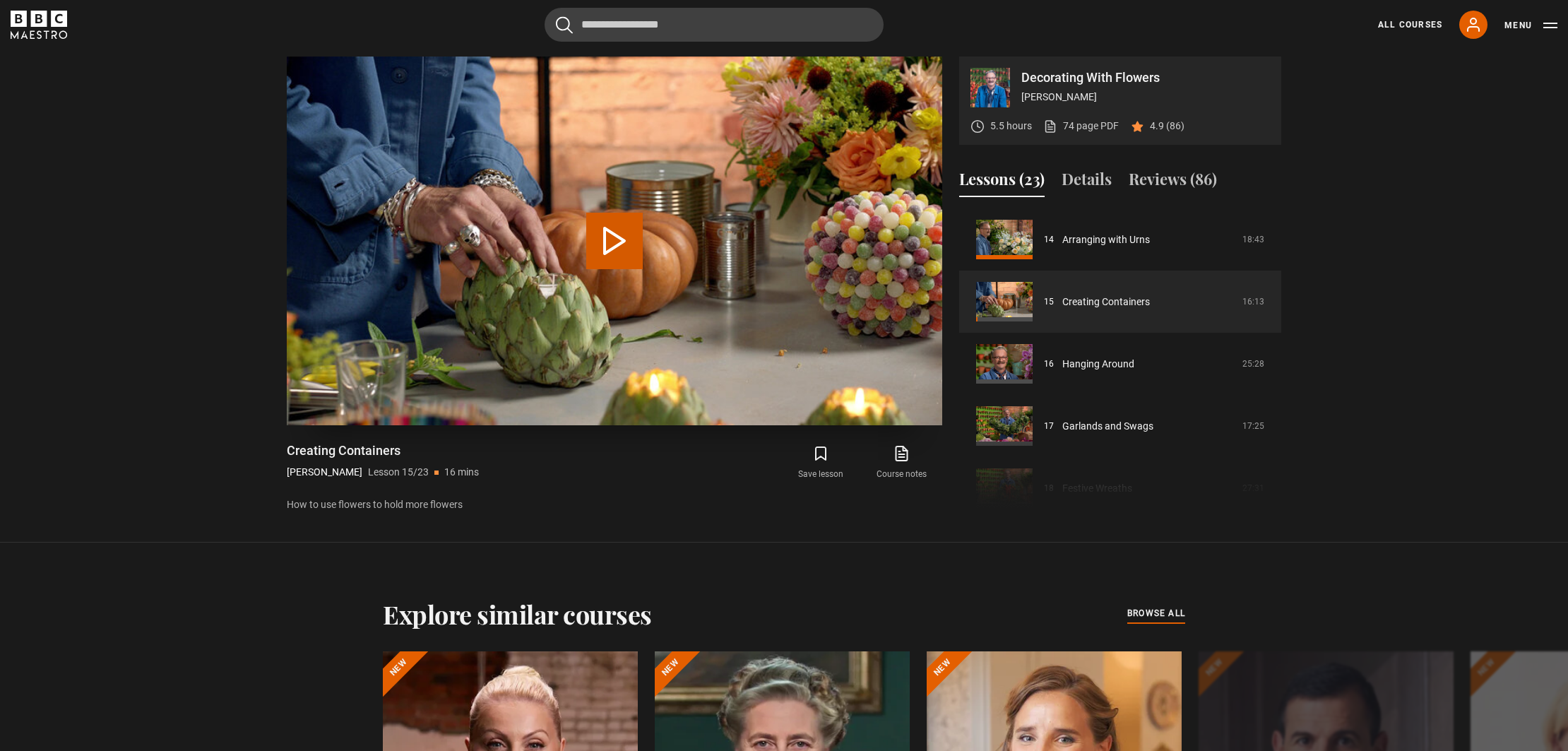
click at [617, 245] on button "Play Lesson Creating Containers" at bounding box center [615, 241] width 57 height 56
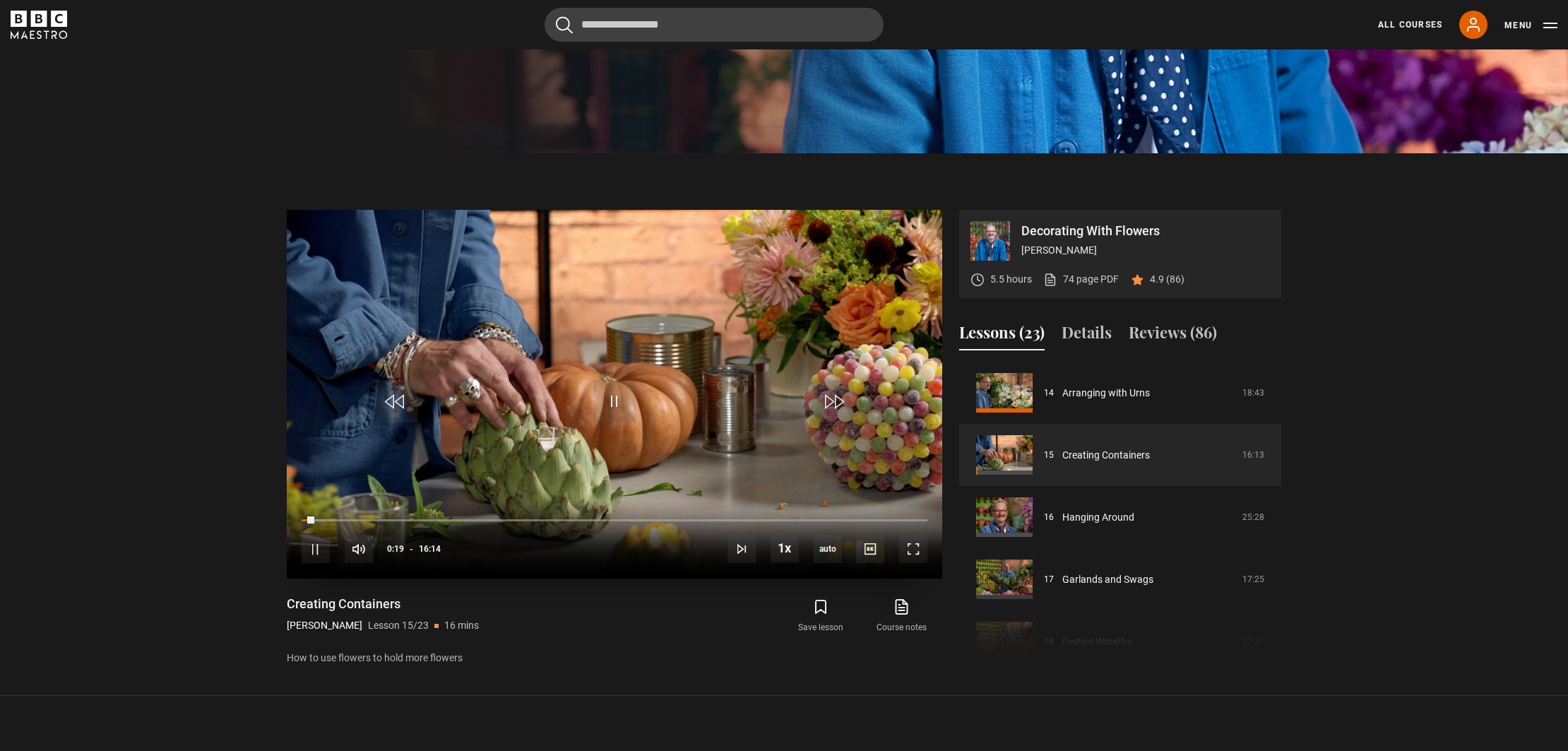
scroll to position [611, 0]
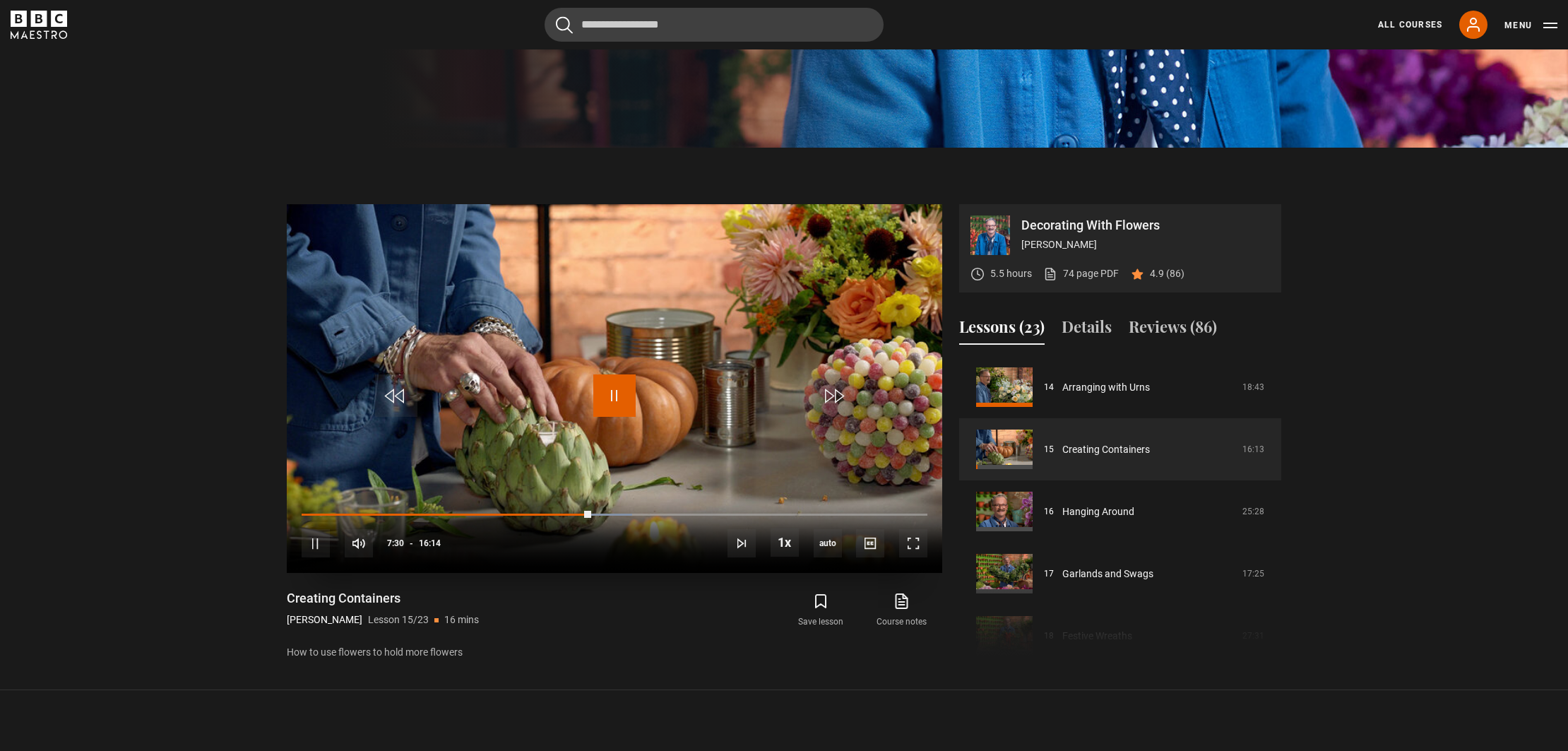
click at [606, 402] on span "Video Player" at bounding box center [614, 395] width 42 height 42
